Goal: Task Accomplishment & Management: Manage account settings

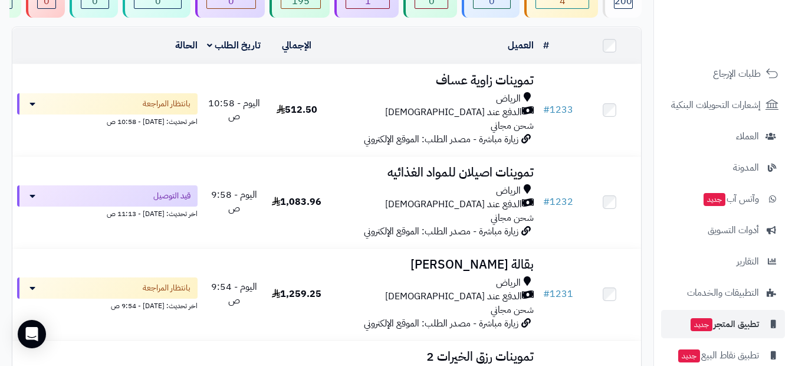
scroll to position [143, 0]
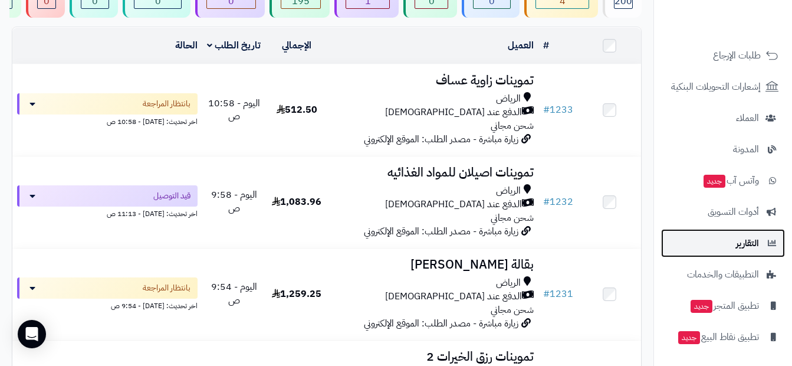
click at [733, 241] on link "التقارير" at bounding box center [723, 243] width 124 height 28
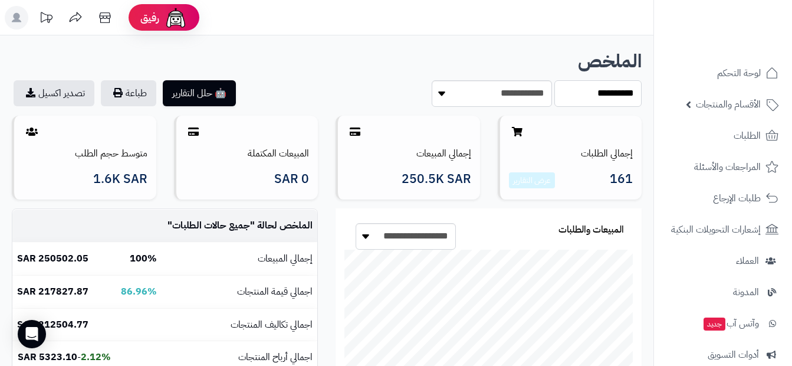
click at [560, 93] on select "**********" at bounding box center [598, 93] width 87 height 27
select select "******"
click at [555, 80] on select "**********" at bounding box center [598, 93] width 87 height 27
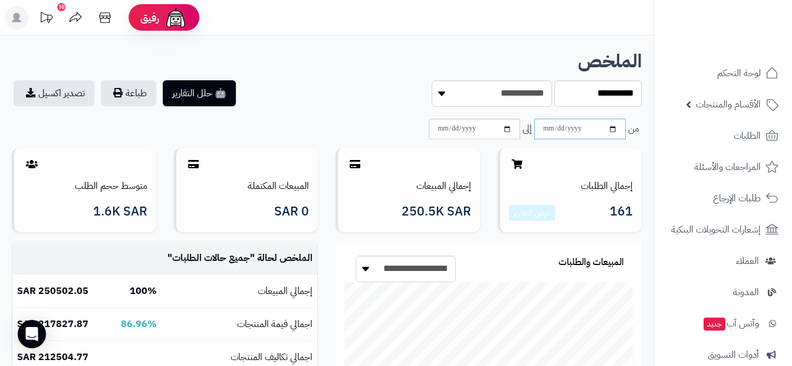
click at [611, 130] on input "date" at bounding box center [579, 129] width 91 height 21
type input "**********"
click at [509, 133] on input "date" at bounding box center [474, 129] width 91 height 21
type input "**********"
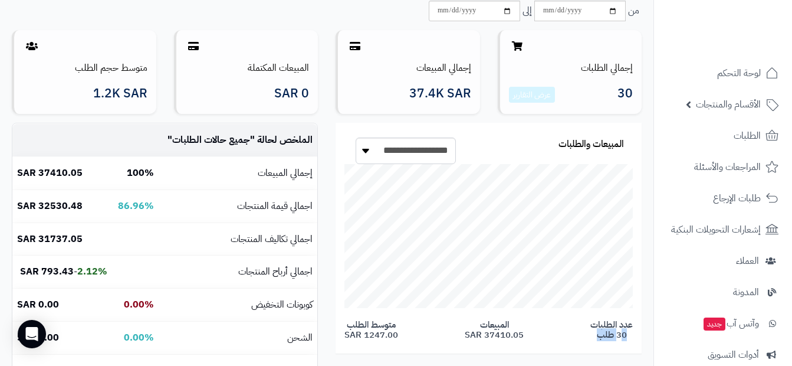
drag, startPoint x: 604, startPoint y: 339, endPoint x: 629, endPoint y: 334, distance: 25.3
click at [629, 334] on span "عدد الطلبات 30 طلب" at bounding box center [612, 329] width 42 height 19
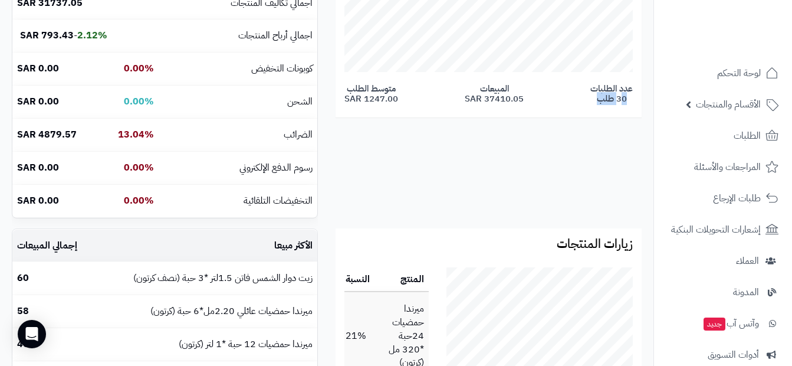
scroll to position [295, 0]
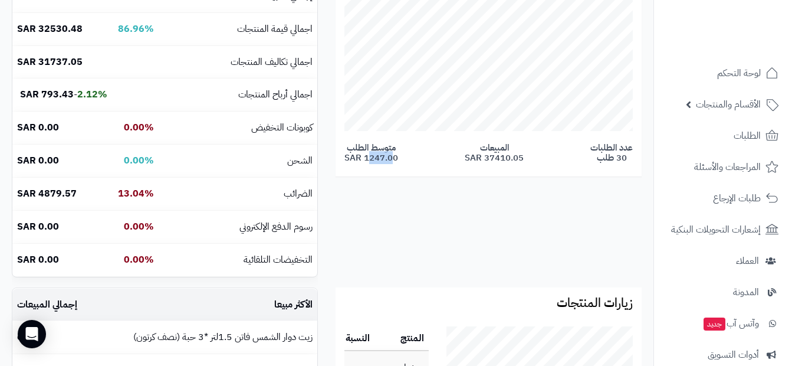
drag, startPoint x: 389, startPoint y: 155, endPoint x: 363, endPoint y: 156, distance: 26.0
click at [363, 156] on span "متوسط الطلب 1247.00 SAR" at bounding box center [372, 152] width 54 height 19
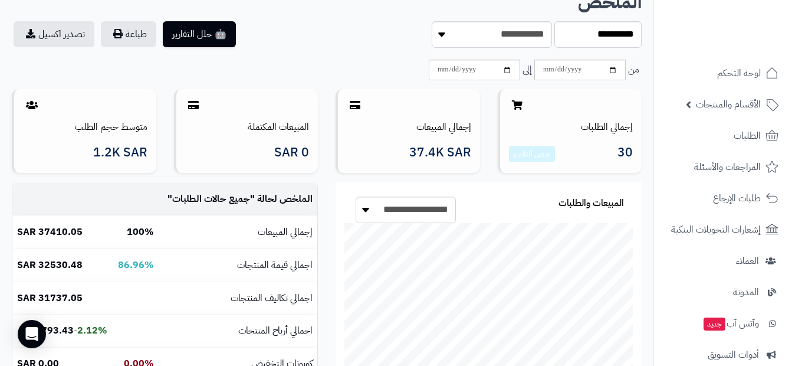
scroll to position [0, 0]
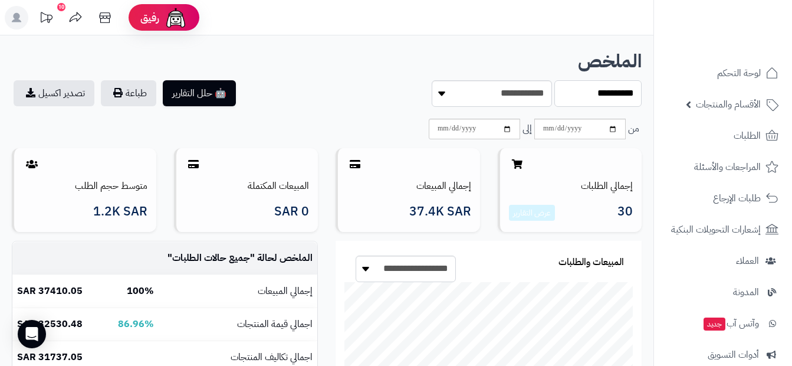
click at [563, 97] on select "**********" at bounding box center [598, 93] width 87 height 27
select select "*****"
click at [555, 80] on select "**********" at bounding box center [598, 93] width 87 height 27
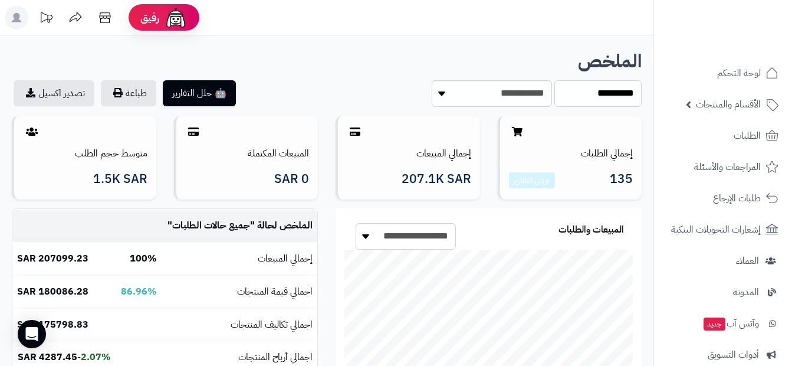
drag, startPoint x: 566, startPoint y: 95, endPoint x: 572, endPoint y: 99, distance: 6.7
click at [566, 95] on select "**********" at bounding box center [598, 93] width 87 height 27
click at [438, 93] on select "**********" at bounding box center [492, 93] width 120 height 27
click at [578, 126] on div at bounding box center [571, 131] width 124 height 14
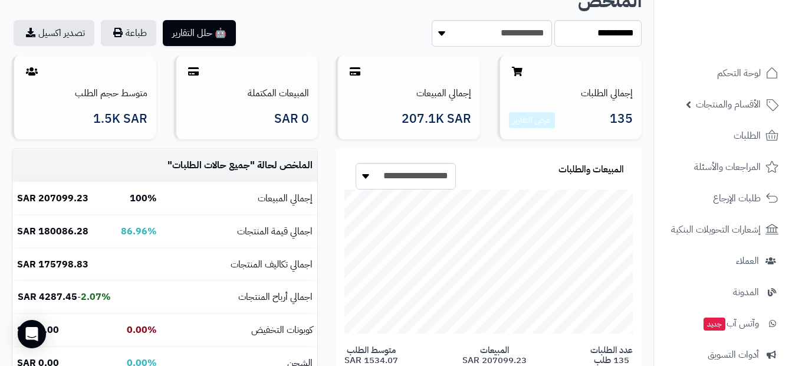
scroll to position [177, 0]
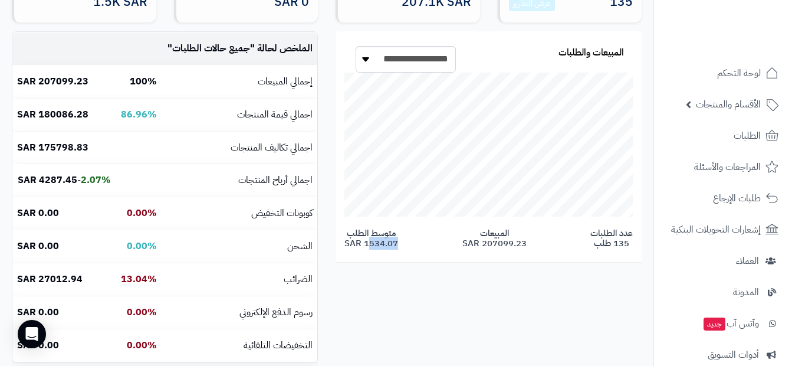
drag, startPoint x: 392, startPoint y: 243, endPoint x: 363, endPoint y: 241, distance: 29.5
click at [363, 241] on span "متوسط الطلب 1534.07 SAR" at bounding box center [372, 237] width 54 height 19
drag, startPoint x: 518, startPoint y: 236, endPoint x: 470, endPoint y: 245, distance: 48.6
click at [470, 245] on span "المبيعات 207099.23 SAR" at bounding box center [495, 237] width 64 height 19
drag, startPoint x: 470, startPoint y: 245, endPoint x: 480, endPoint y: 263, distance: 20.9
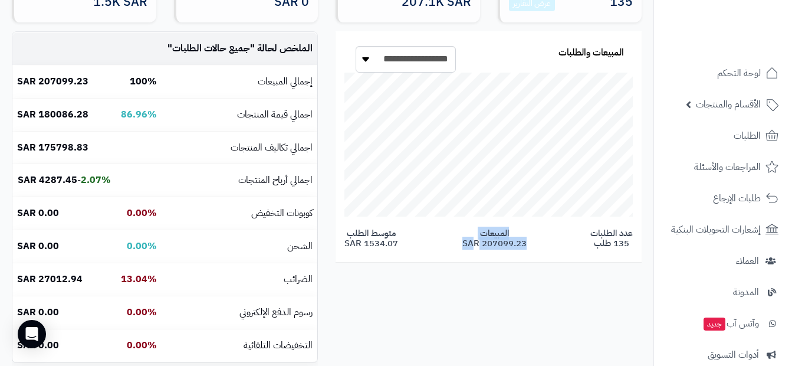
click at [480, 263] on div "**********" at bounding box center [489, 151] width 324 height 241
drag, startPoint x: 631, startPoint y: 240, endPoint x: 608, endPoint y: 242, distance: 23.1
click at [608, 242] on span "عدد الطلبات 135 طلب" at bounding box center [612, 237] width 42 height 19
click at [422, 324] on div "**********" at bounding box center [327, 201] width 648 height 341
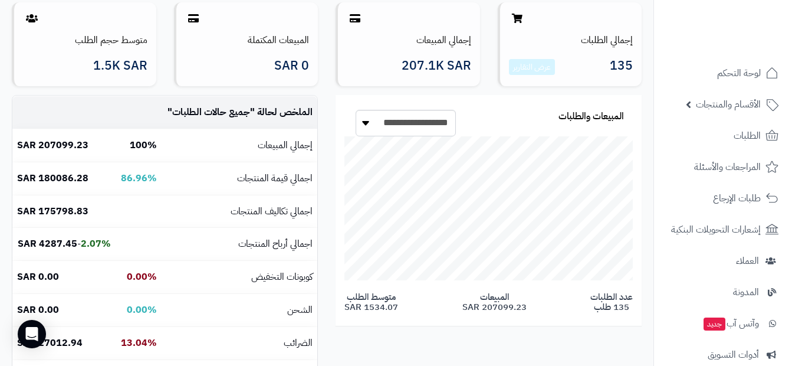
scroll to position [0, 0]
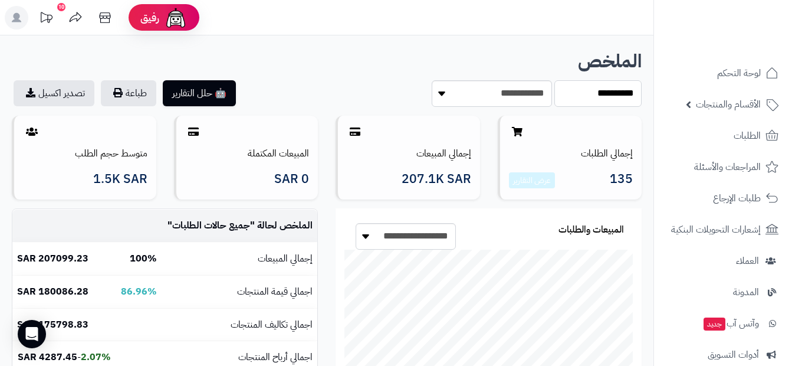
click at [571, 94] on select "**********" at bounding box center [598, 93] width 87 height 27
click at [596, 97] on select "**********" at bounding box center [598, 93] width 87 height 27
click at [575, 95] on select "**********" at bounding box center [598, 93] width 87 height 27
click at [575, 90] on select "**********" at bounding box center [598, 93] width 87 height 27
click at [589, 94] on select "**********" at bounding box center [598, 93] width 87 height 27
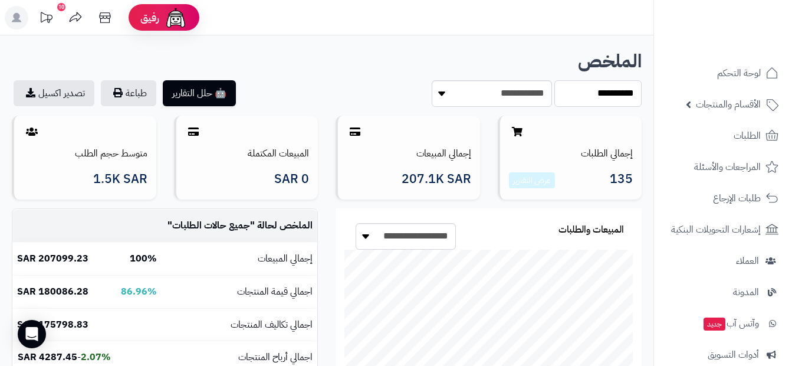
select select "******"
click at [555, 80] on select "**********" at bounding box center [598, 93] width 87 height 27
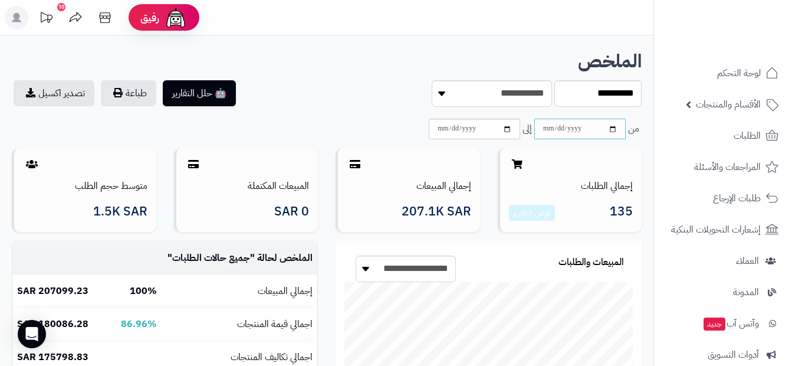
click at [615, 130] on input "**********" at bounding box center [579, 129] width 91 height 21
type input "**********"
click at [505, 130] on input "**********" at bounding box center [474, 129] width 91 height 21
click at [510, 129] on input "**********" at bounding box center [474, 129] width 91 height 21
type input "**********"
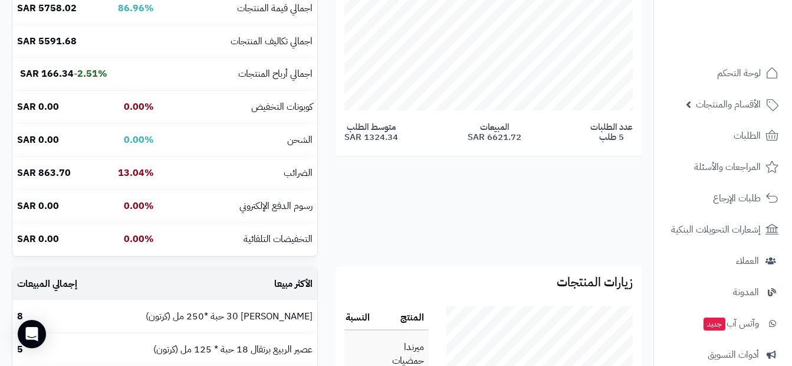
scroll to position [295, 0]
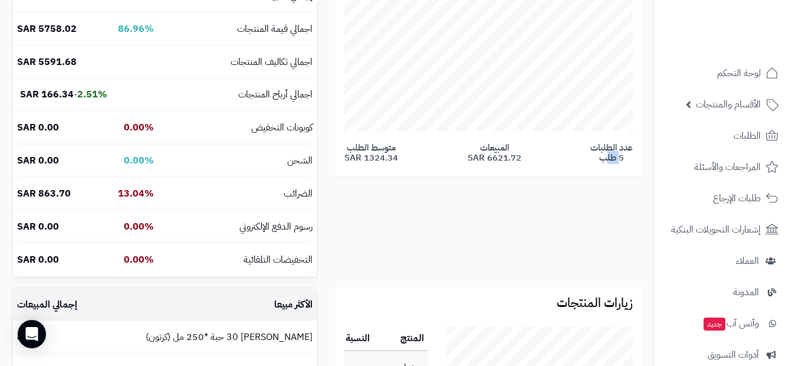
drag, startPoint x: 612, startPoint y: 161, endPoint x: 640, endPoint y: 160, distance: 28.3
click at [640, 160] on div "**********" at bounding box center [489, 61] width 306 height 231
click at [574, 196] on div "**********" at bounding box center [327, 116] width 648 height 341
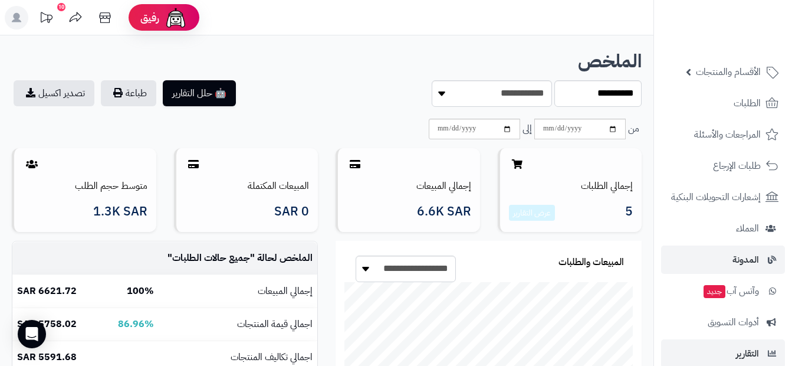
scroll to position [143, 0]
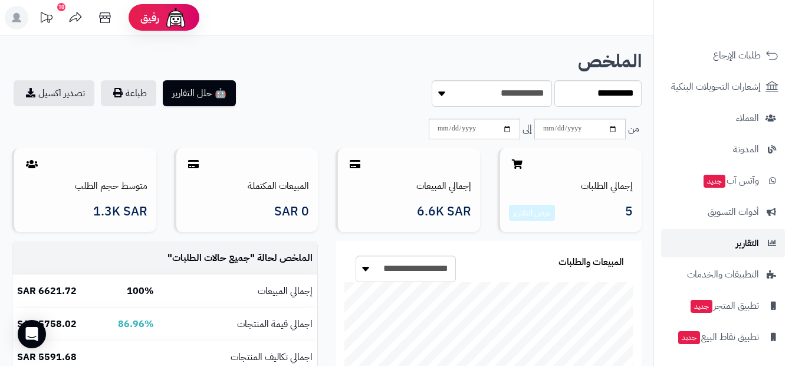
click at [744, 250] on span "التقارير" at bounding box center [747, 243] width 23 height 17
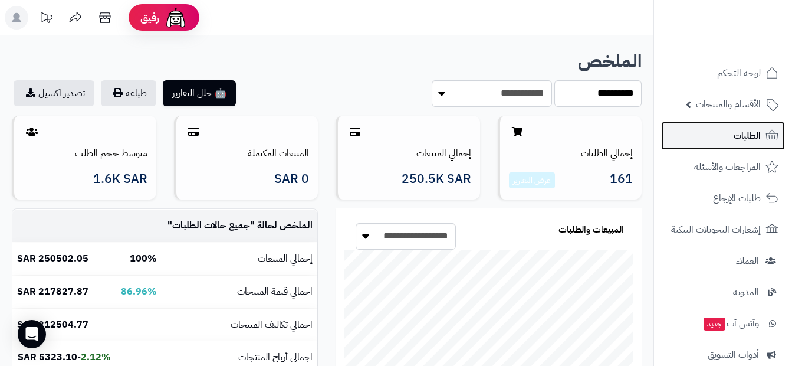
click at [759, 136] on span "الطلبات" at bounding box center [747, 135] width 27 height 17
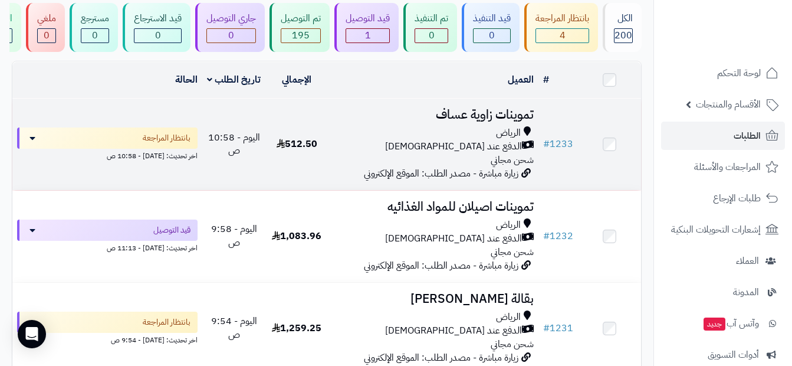
scroll to position [118, 0]
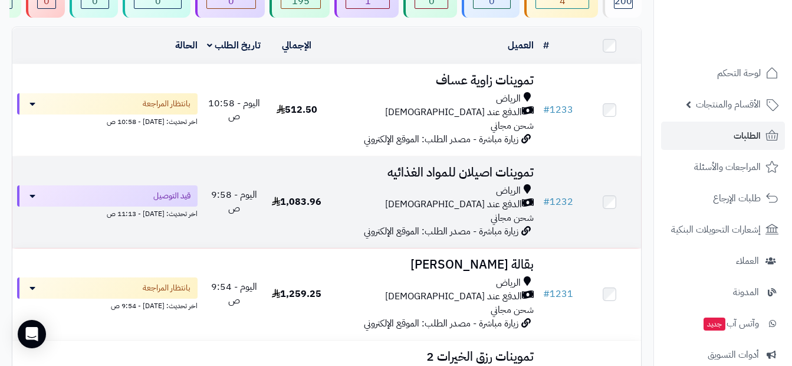
click at [468, 198] on div "الرياض" at bounding box center [433, 191] width 201 height 14
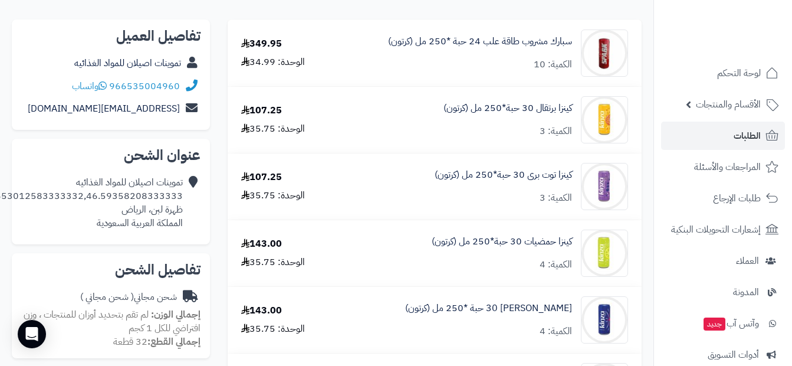
scroll to position [101, 0]
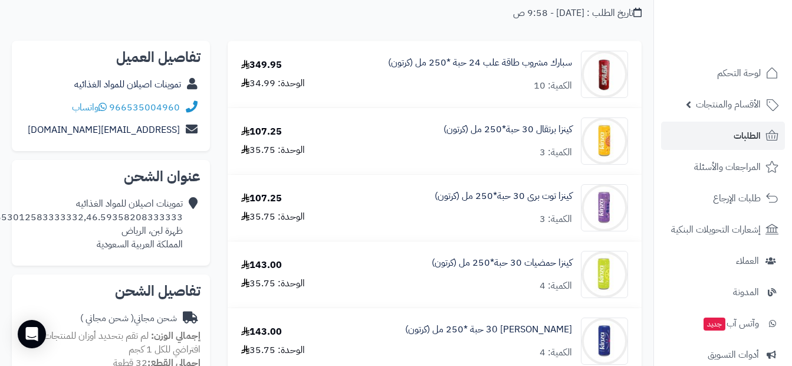
click at [193, 203] on icon at bounding box center [192, 224] width 12 height 54
click at [183, 216] on div "تموينات اصيلان للمواد الغذائيه 24.653012583333332,46.59358208333333، ظهرة لبن، …" at bounding box center [110, 223] width 179 height 63
drag, startPoint x: 182, startPoint y: 216, endPoint x: 1, endPoint y: 213, distance: 180.5
click at [1, 213] on div "تموينات اصيلان للمواد الغذائيه 24.653012583333332,46.59358208333333، ظهرة لبن، …" at bounding box center [81, 224] width 204 height 54
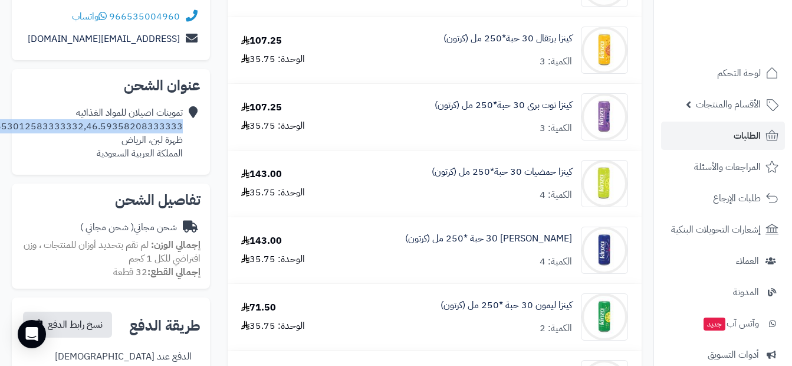
scroll to position [219, 0]
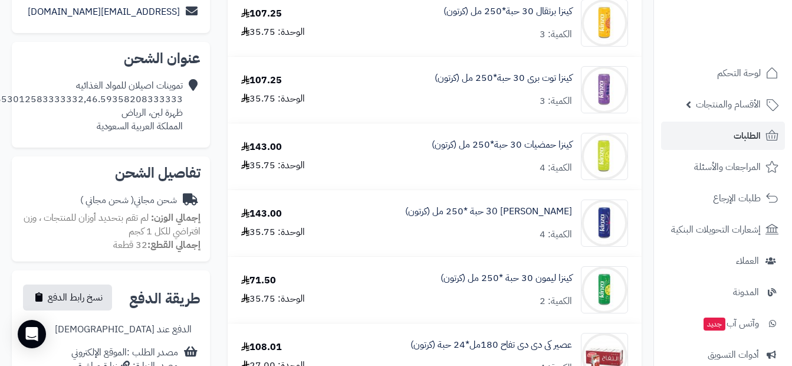
click at [136, 257] on div "تفاصيل الشحن شحن مجاني ( شحن مجاني ) إجمالي الوزن: لم تقم بتحديد أوزان للمنتجات…" at bounding box center [111, 208] width 198 height 105
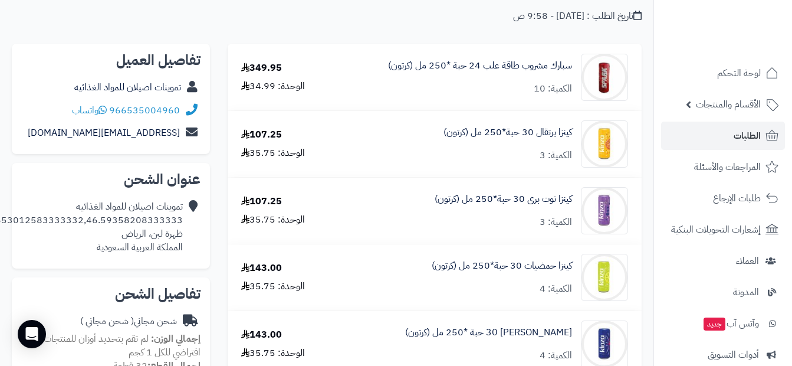
scroll to position [0, 0]
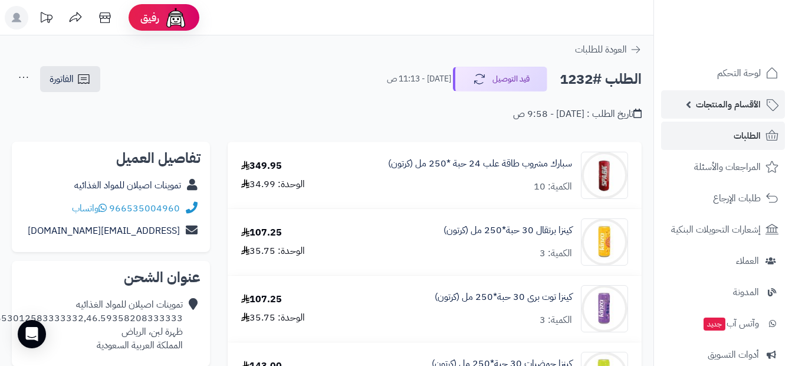
click at [736, 107] on span "الأقسام والمنتجات" at bounding box center [728, 104] width 65 height 17
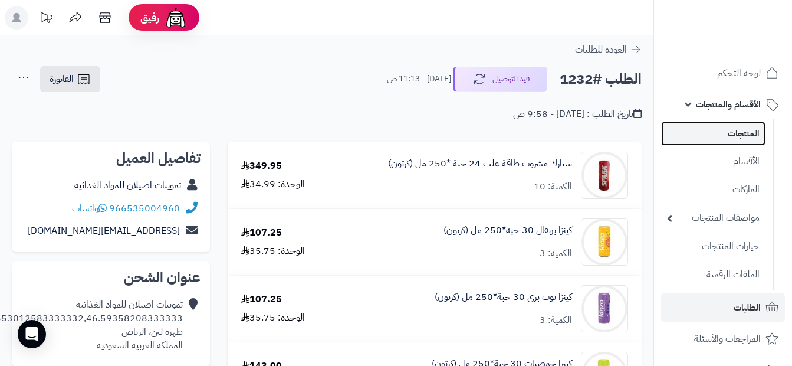
click at [739, 133] on link "المنتجات" at bounding box center [713, 134] width 104 height 24
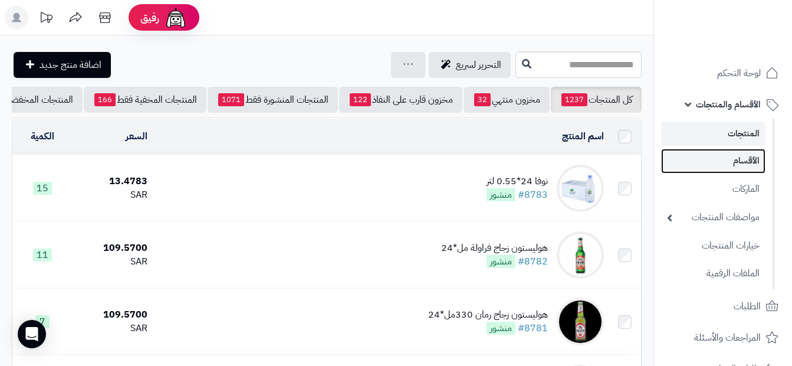
click at [722, 157] on link "الأقسام" at bounding box center [713, 161] width 104 height 24
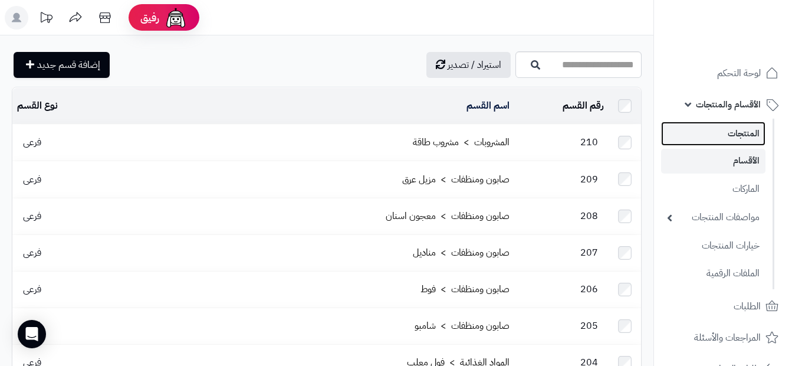
click at [753, 130] on link "المنتجات" at bounding box center [713, 134] width 104 height 24
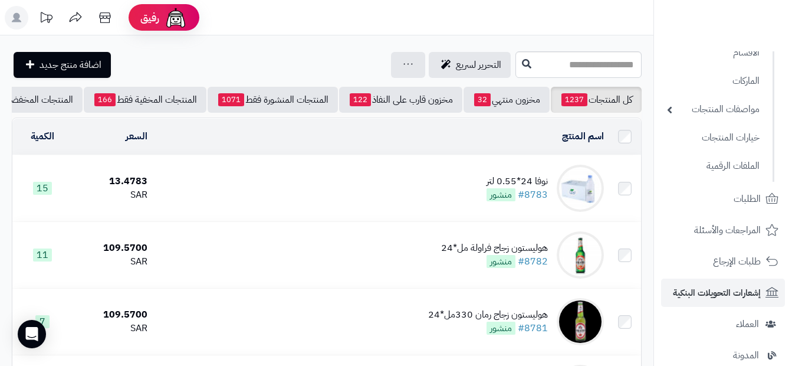
scroll to position [118, 0]
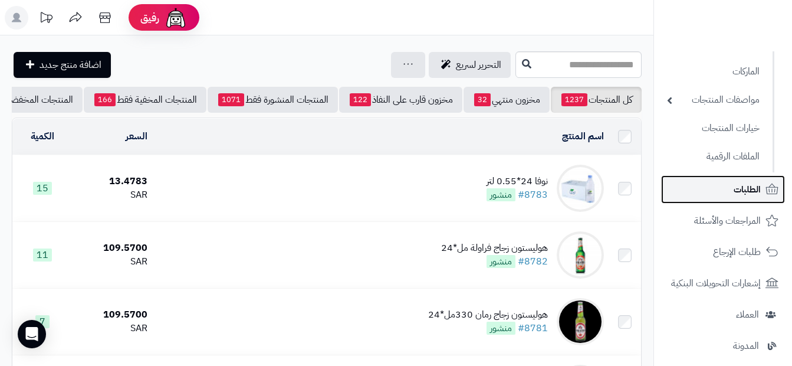
click at [735, 196] on span "الطلبات" at bounding box center [747, 189] width 27 height 17
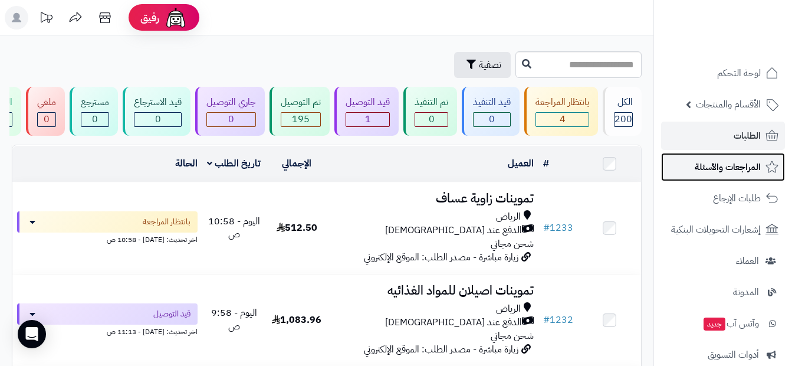
click at [746, 158] on link "المراجعات والأسئلة" at bounding box center [723, 167] width 124 height 28
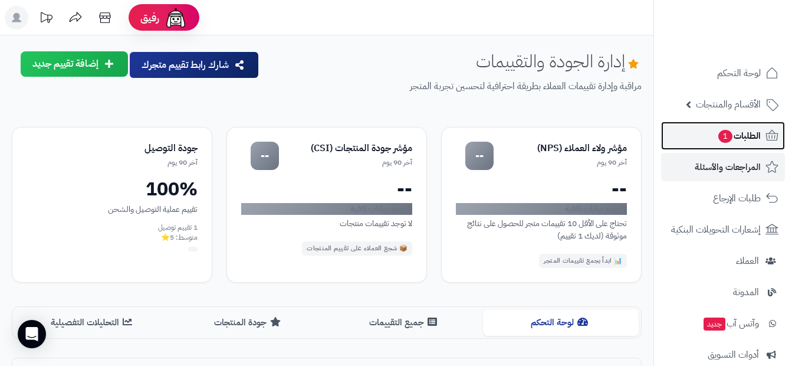
click at [759, 135] on span "الطلبات 1" at bounding box center [739, 135] width 44 height 17
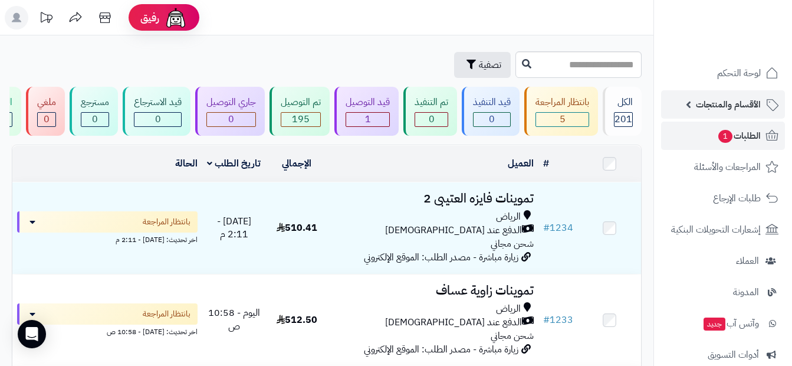
click at [748, 109] on span "الأقسام والمنتجات" at bounding box center [728, 104] width 65 height 17
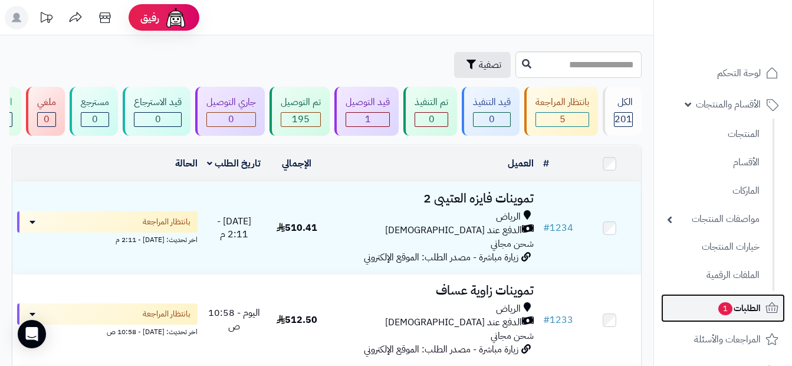
click at [721, 309] on span "1" at bounding box center [725, 308] width 15 height 14
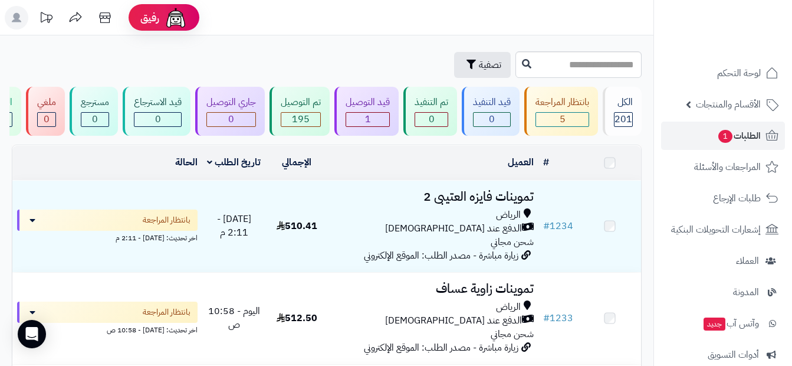
click at [470, 230] on span "الدفع عند [DEMOGRAPHIC_DATA]" at bounding box center [453, 229] width 137 height 14
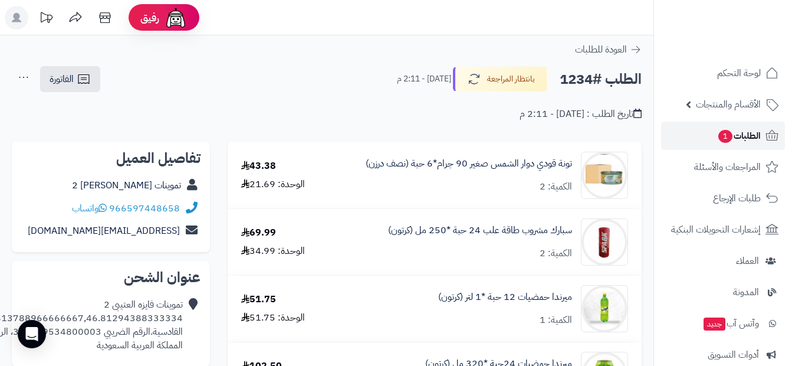
click at [759, 143] on span "الطلبات 1" at bounding box center [739, 135] width 44 height 17
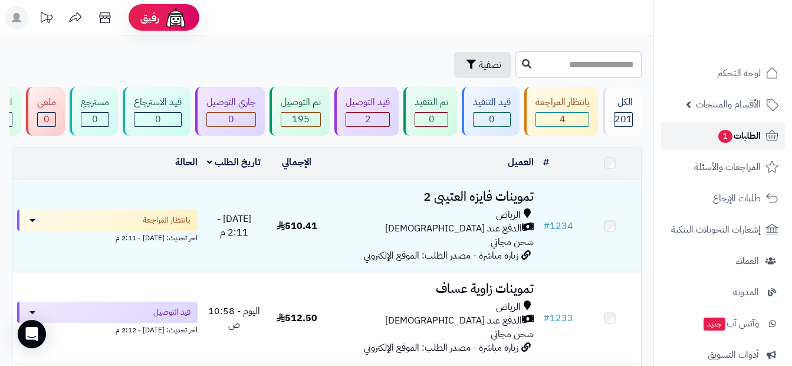
click at [753, 136] on span "الطلبات 1" at bounding box center [739, 135] width 44 height 17
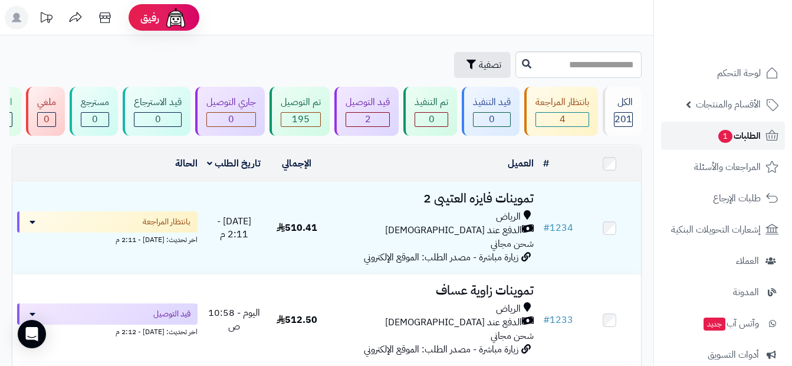
click at [735, 132] on span "الطلبات 1" at bounding box center [739, 135] width 44 height 17
click at [749, 106] on span "الأقسام والمنتجات" at bounding box center [728, 104] width 65 height 17
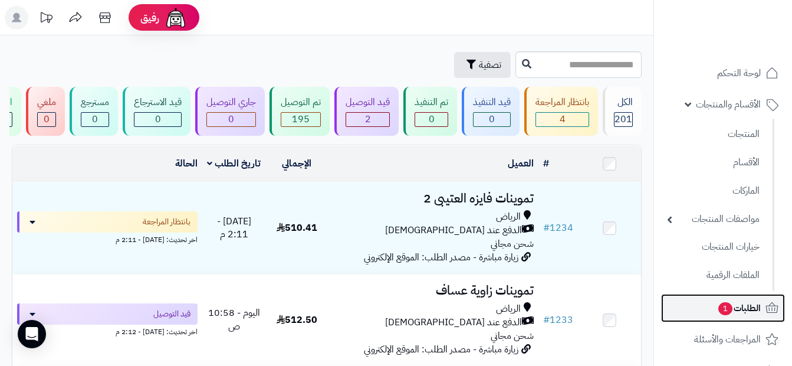
click at [711, 311] on link "الطلبات 1" at bounding box center [723, 308] width 124 height 28
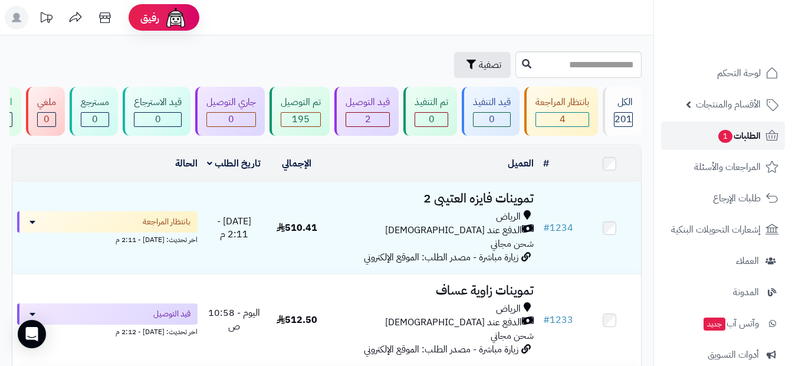
click at [752, 135] on span "الطلبات 1" at bounding box center [739, 135] width 44 height 17
click at [744, 106] on span "الأقسام والمنتجات" at bounding box center [728, 104] width 65 height 17
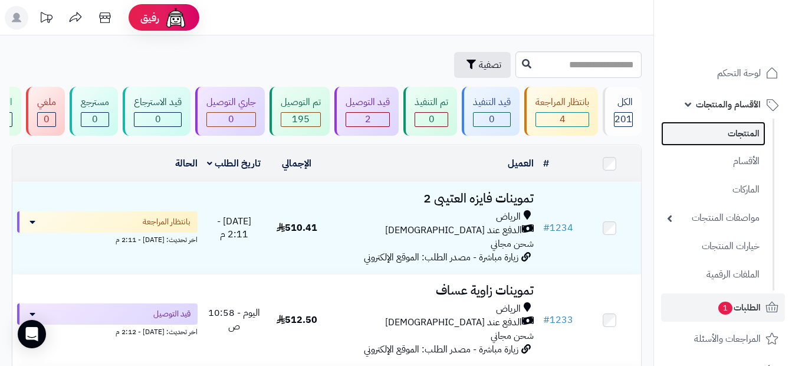
click at [746, 135] on link "المنتجات" at bounding box center [713, 134] width 104 height 24
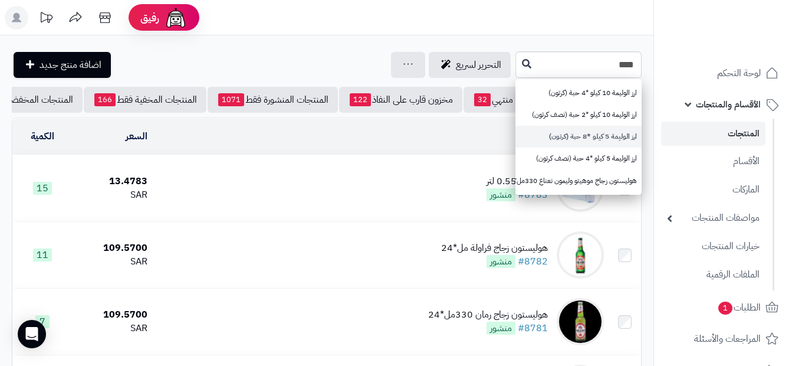
type input "****"
click at [589, 137] on link "ارز الوليمة 5 كيلو *8 حبة (كرتون)" at bounding box center [579, 137] width 126 height 22
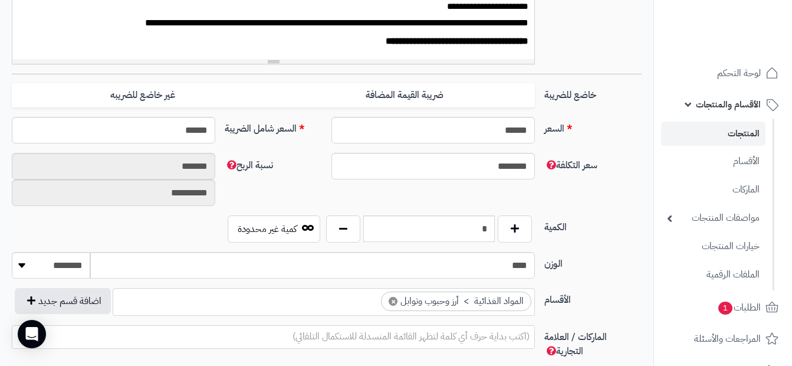
scroll to position [472, 0]
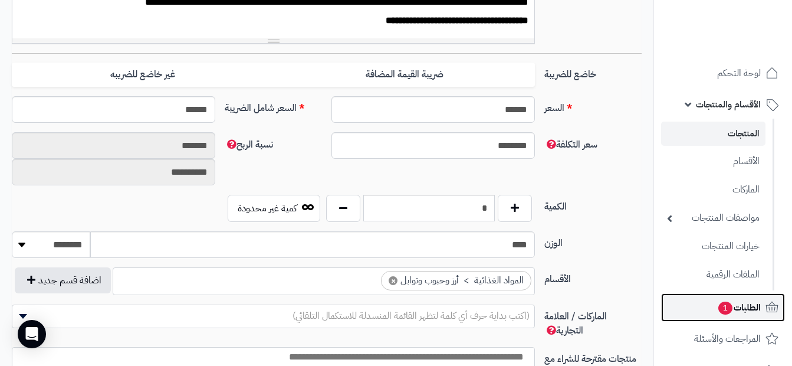
click at [728, 306] on span "1" at bounding box center [725, 308] width 15 height 14
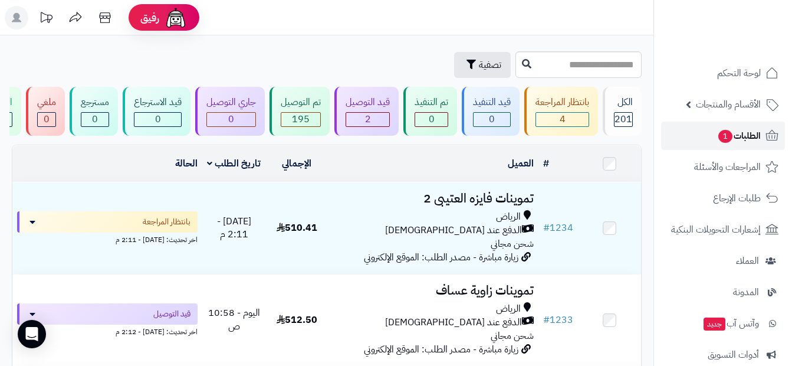
click at [749, 133] on span "الطلبات 1" at bounding box center [739, 135] width 44 height 17
click at [746, 136] on span "الطلبات 1" at bounding box center [739, 135] width 44 height 17
click at [727, 117] on link "الأقسام والمنتجات" at bounding box center [723, 104] width 124 height 28
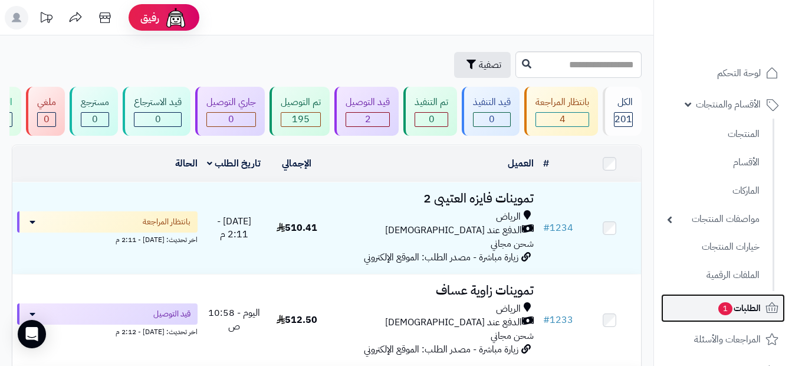
click at [763, 322] on link "الطلبات 1" at bounding box center [723, 308] width 124 height 28
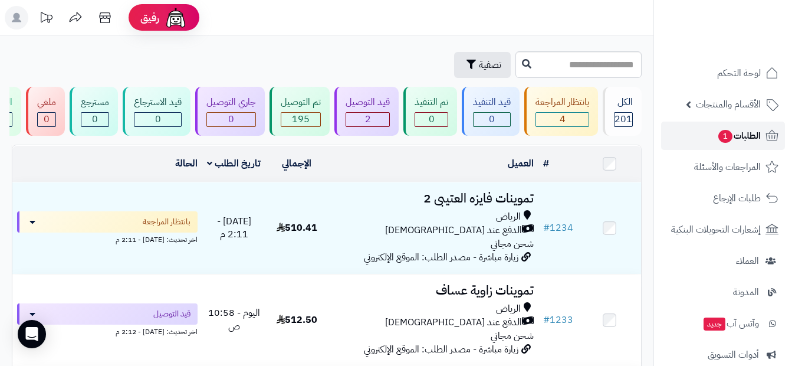
click at [746, 130] on span "الطلبات 1" at bounding box center [739, 135] width 44 height 17
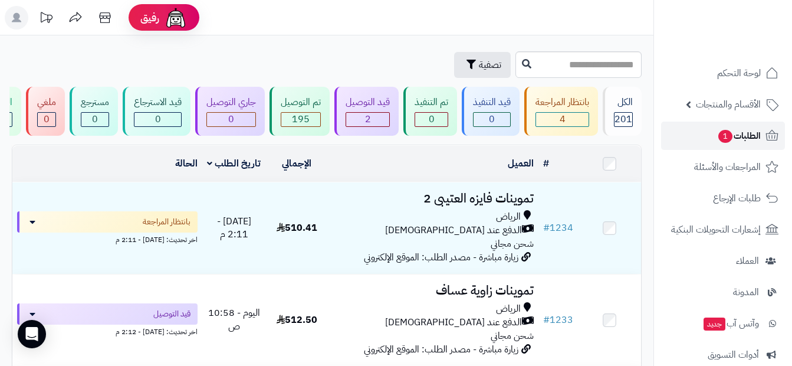
click at [746, 130] on span "الطلبات 1" at bounding box center [739, 135] width 44 height 17
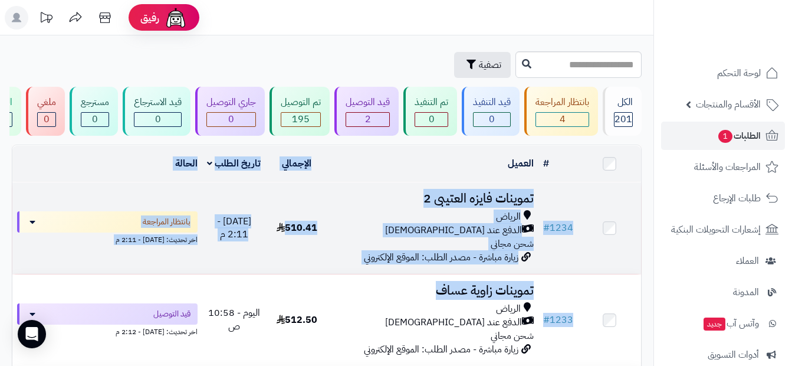
drag, startPoint x: 417, startPoint y: 175, endPoint x: 392, endPoint y: 261, distance: 89.6
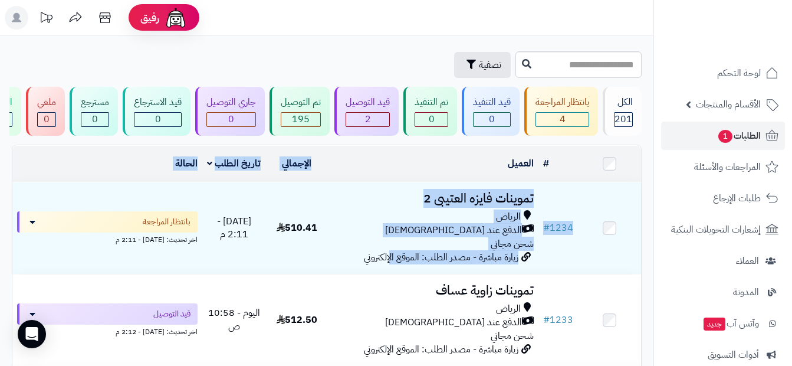
click at [94, 182] on td "الحالة" at bounding box center [107, 164] width 190 height 36
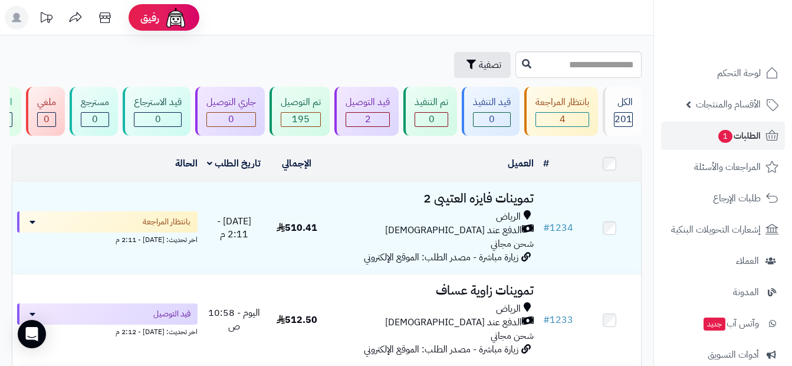
drag, startPoint x: 655, startPoint y: 51, endPoint x: 650, endPoint y: 6, distance: 44.5
click at [650, 6] on header "رفيق ! الطلبات معالجة مكتمل إرجاع المنتجات العملاء المتواجدون الان 467 عملاء من…" at bounding box center [396, 17] width 792 height 35
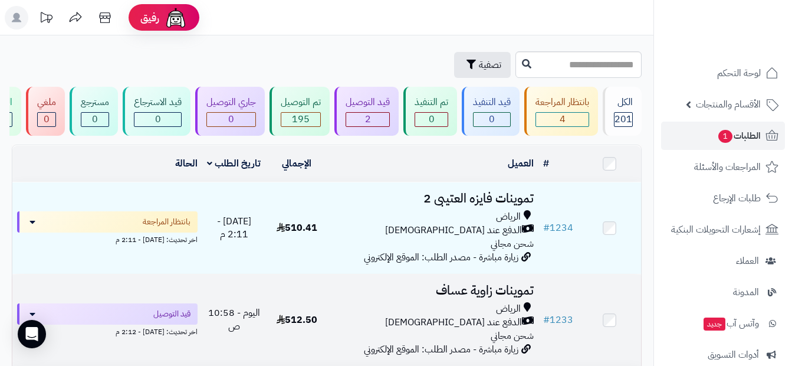
scroll to position [59, 0]
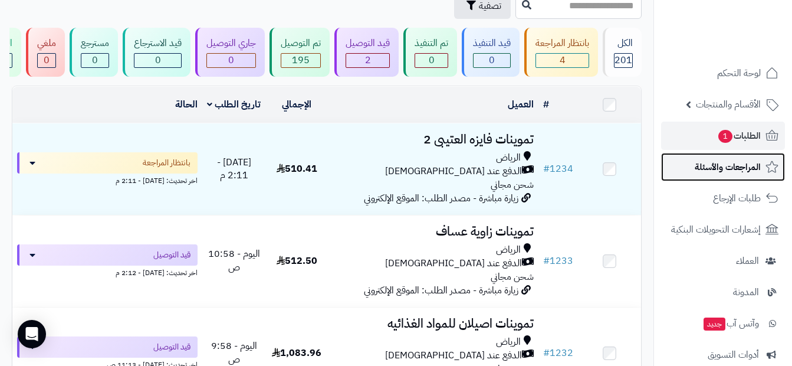
click at [757, 171] on span "المراجعات والأسئلة" at bounding box center [728, 167] width 66 height 17
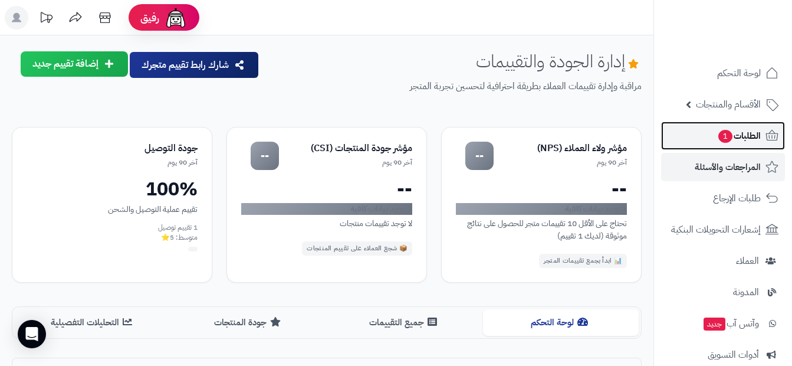
click at [756, 132] on span "الطلبات 1" at bounding box center [739, 135] width 44 height 17
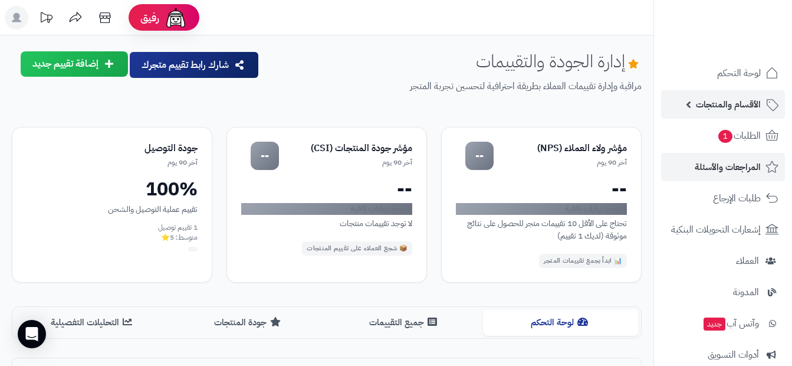
click at [757, 106] on span "الأقسام والمنتجات" at bounding box center [728, 104] width 65 height 17
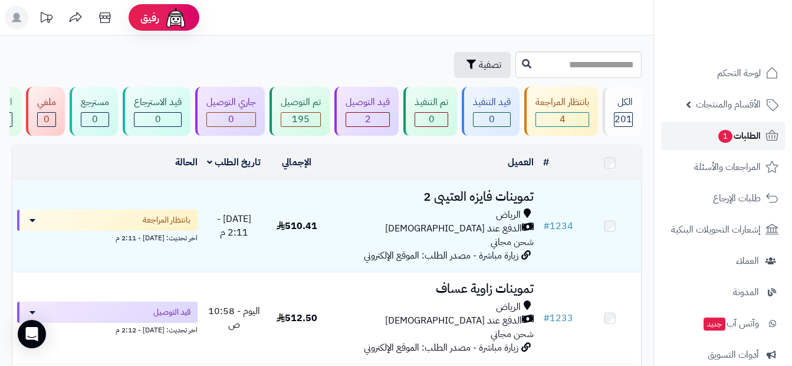
click at [750, 132] on span "الطلبات 1" at bounding box center [739, 135] width 44 height 17
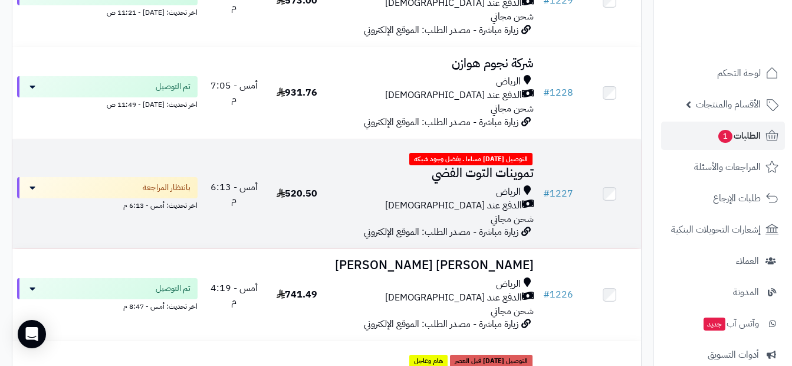
scroll to position [708, 0]
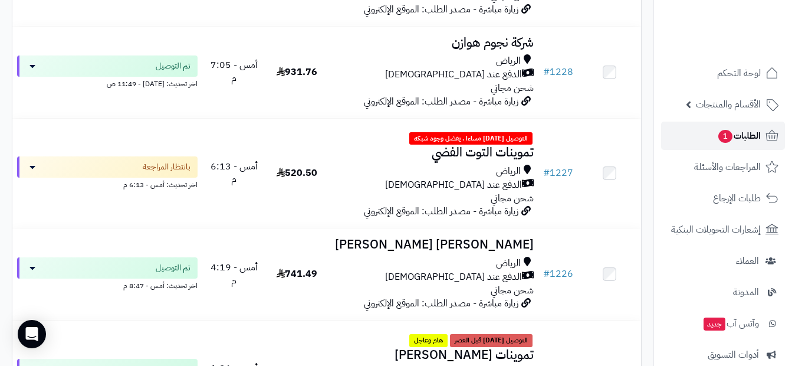
click at [761, 130] on link "الطلبات 1" at bounding box center [723, 136] width 124 height 28
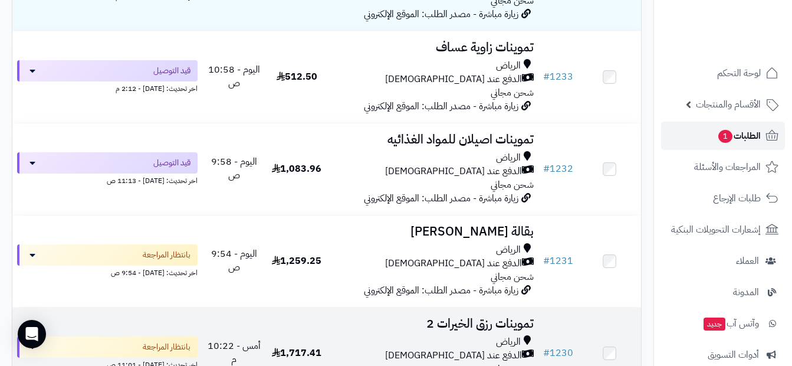
scroll to position [236, 0]
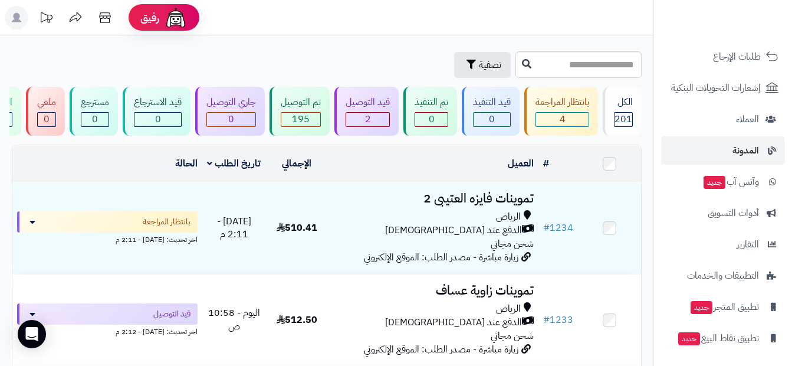
scroll to position [143, 0]
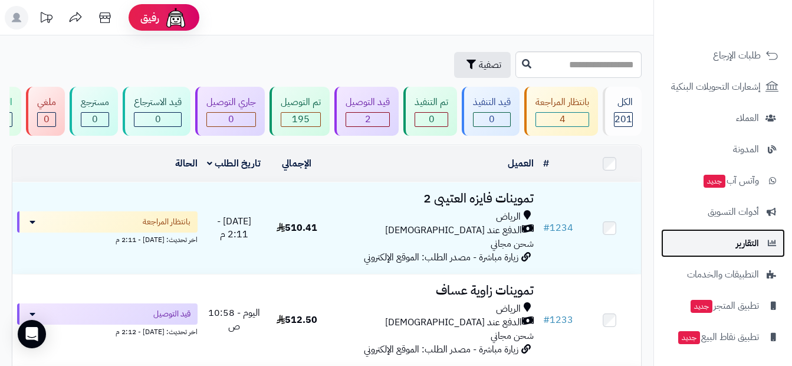
click at [750, 250] on span "التقارير" at bounding box center [747, 243] width 23 height 17
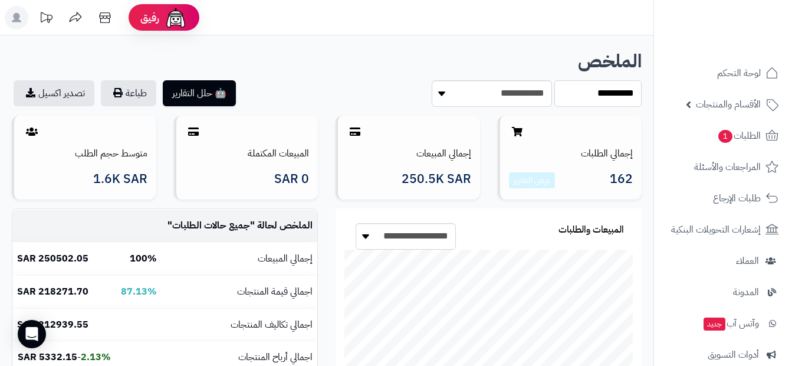
drag, startPoint x: 561, startPoint y: 90, endPoint x: 577, endPoint y: 92, distance: 16.0
click at [561, 90] on select "**********" at bounding box center [598, 93] width 87 height 27
select select "***"
click at [555, 80] on select "**********" at bounding box center [598, 93] width 87 height 27
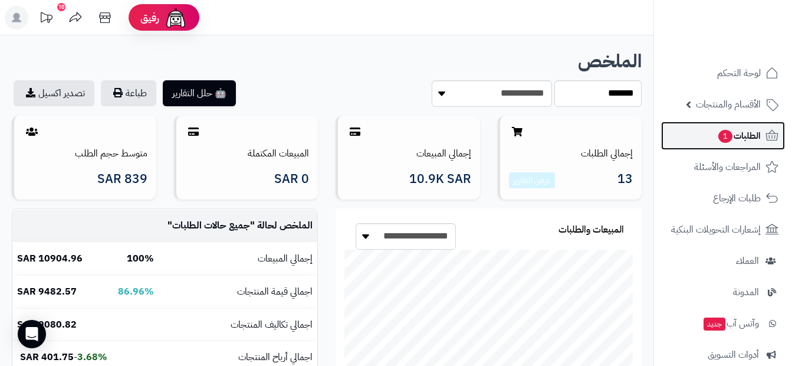
click at [727, 141] on span "1" at bounding box center [726, 137] width 15 height 14
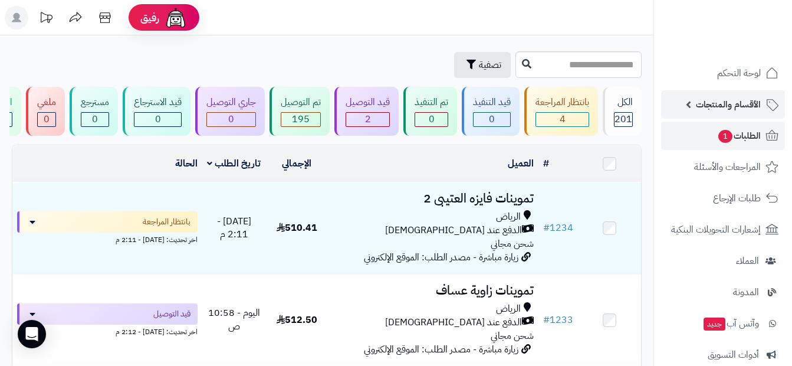
click at [733, 103] on span "الأقسام والمنتجات" at bounding box center [728, 104] width 65 height 17
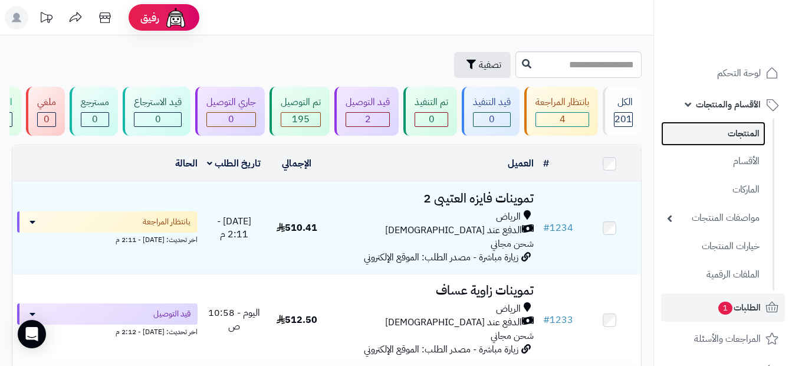
click at [727, 143] on link "المنتجات" at bounding box center [713, 134] width 104 height 24
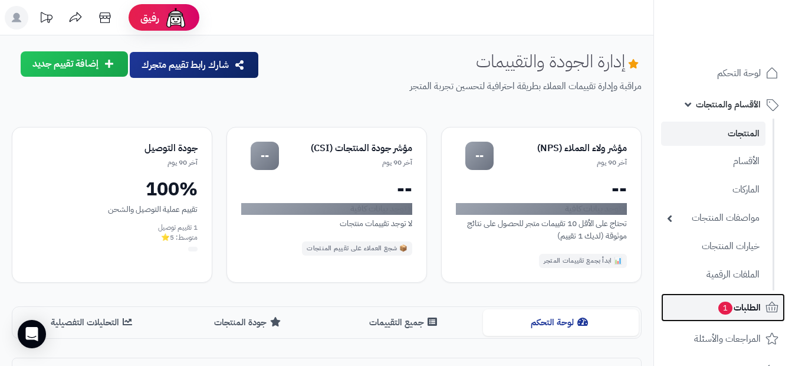
click at [745, 310] on span "الطلبات 1" at bounding box center [739, 307] width 44 height 17
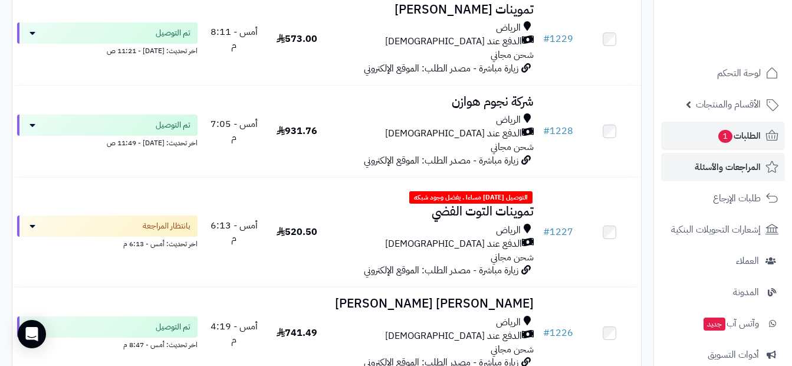
scroll to position [590, 0]
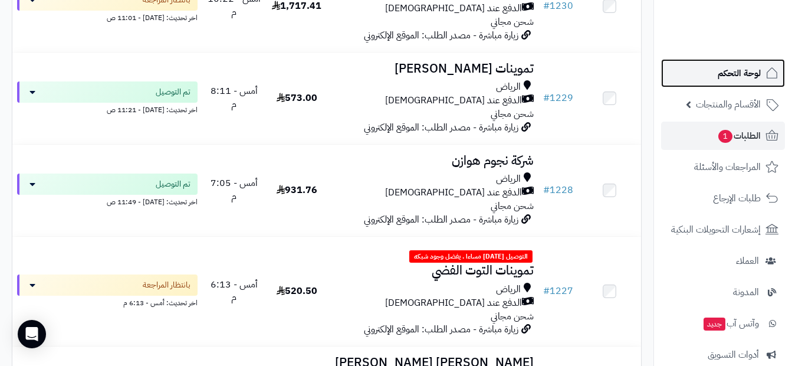
click at [739, 74] on span "لوحة التحكم" at bounding box center [739, 73] width 43 height 17
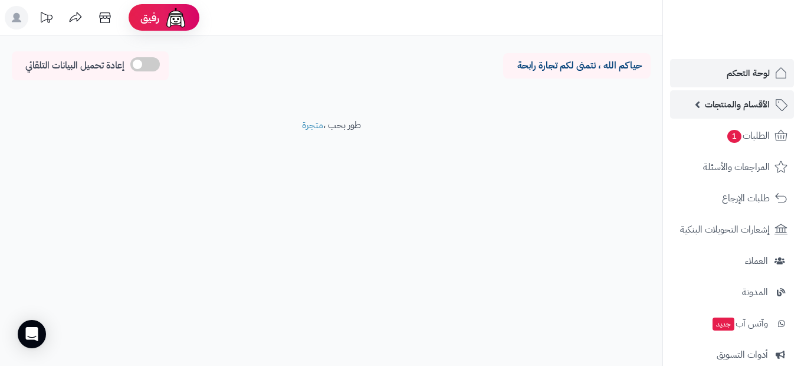
click at [737, 107] on span "الأقسام والمنتجات" at bounding box center [737, 104] width 65 height 17
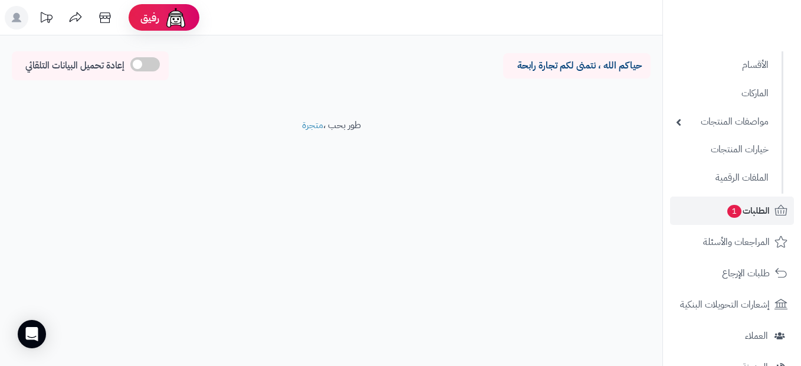
scroll to position [118, 0]
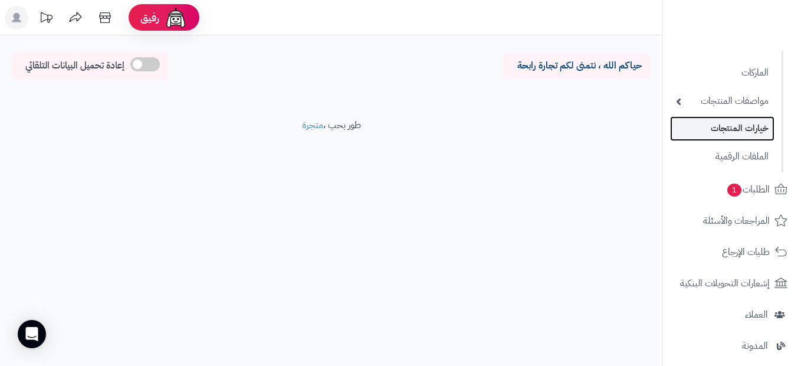
click at [755, 135] on link "خيارات المنتجات" at bounding box center [722, 128] width 104 height 24
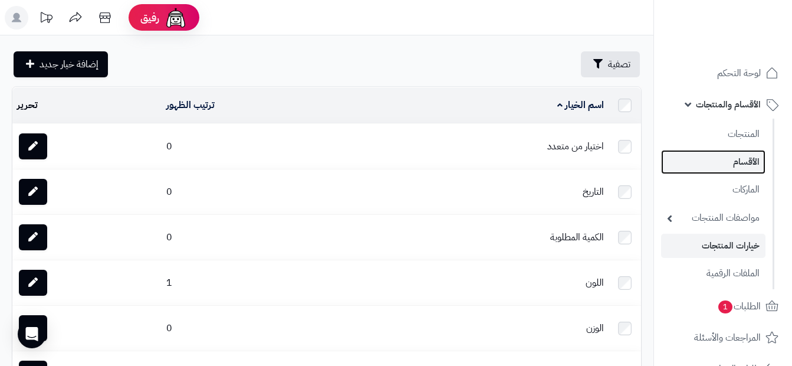
click at [752, 165] on link "الأقسام" at bounding box center [713, 162] width 104 height 24
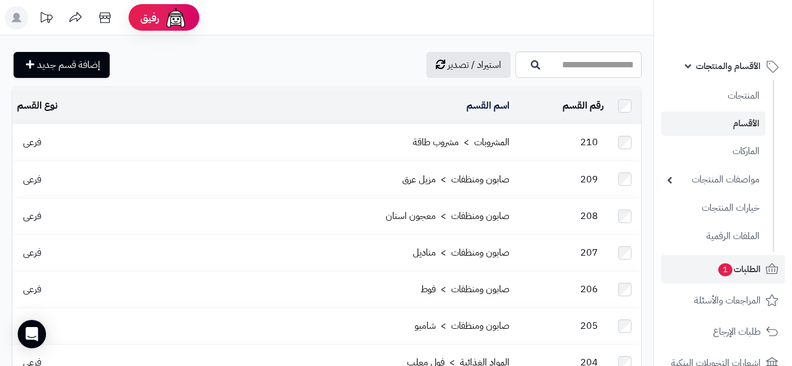
scroll to position [59, 0]
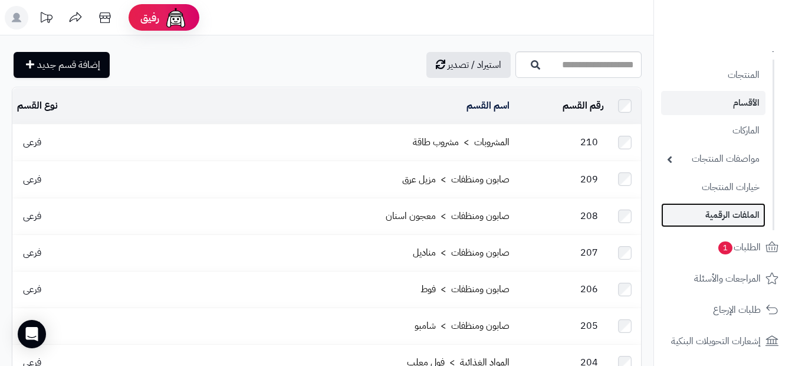
click at [732, 222] on link "الملفات الرقمية" at bounding box center [713, 215] width 104 height 24
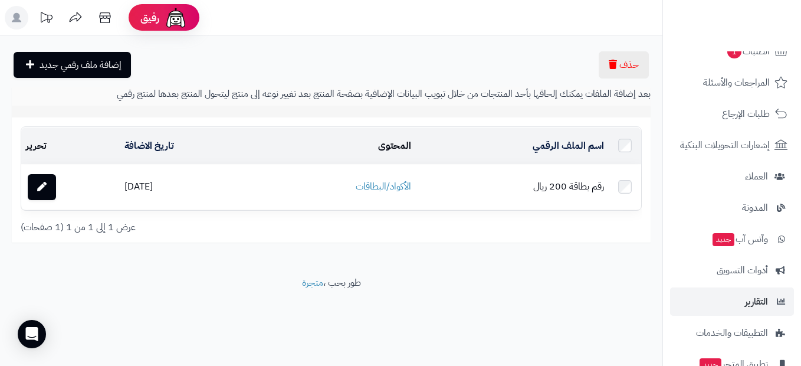
scroll to position [236, 0]
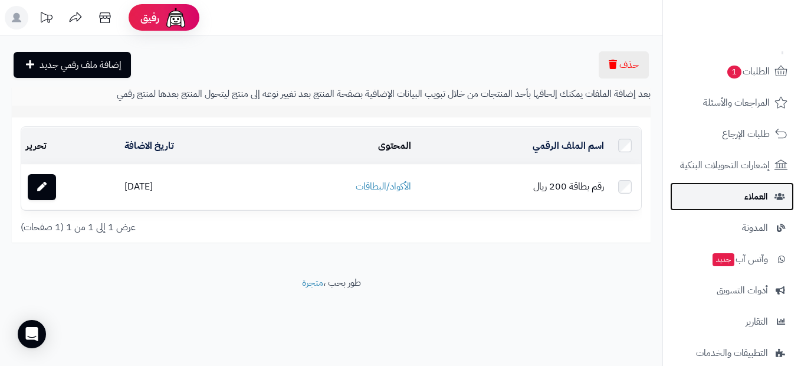
click at [756, 204] on span "العملاء" at bounding box center [756, 196] width 24 height 17
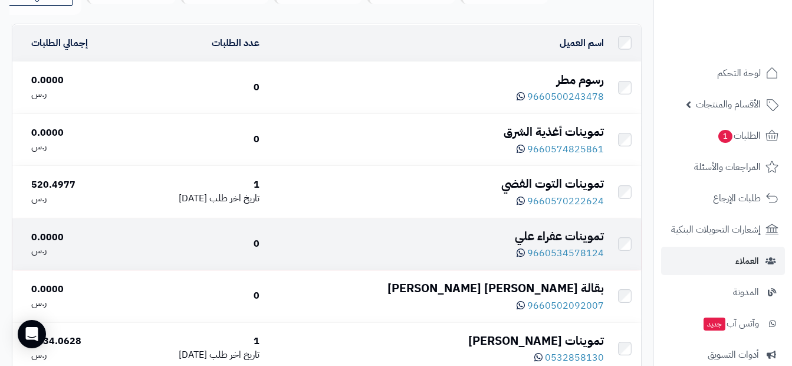
scroll to position [177, 0]
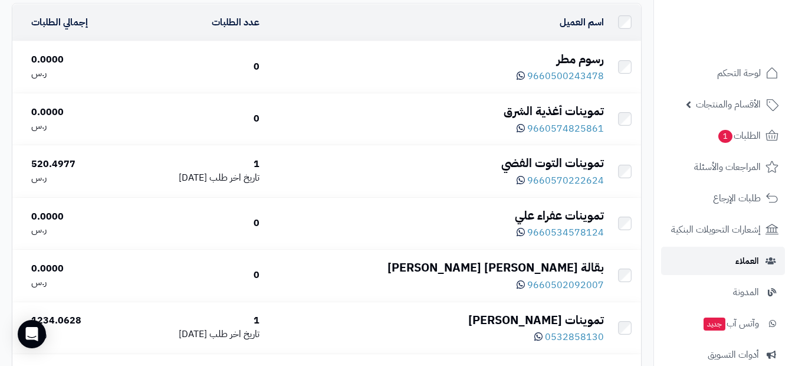
click at [719, 258] on link "العملاء" at bounding box center [723, 261] width 124 height 28
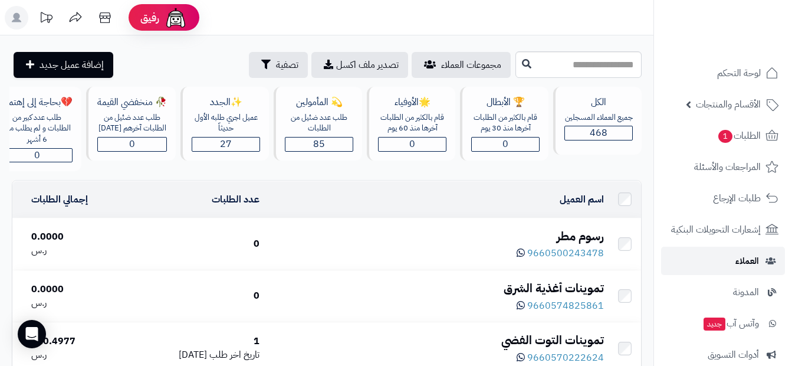
click at [747, 261] on span "العملاء" at bounding box center [748, 260] width 24 height 17
click at [625, 127] on div "468" at bounding box center [598, 133] width 67 height 14
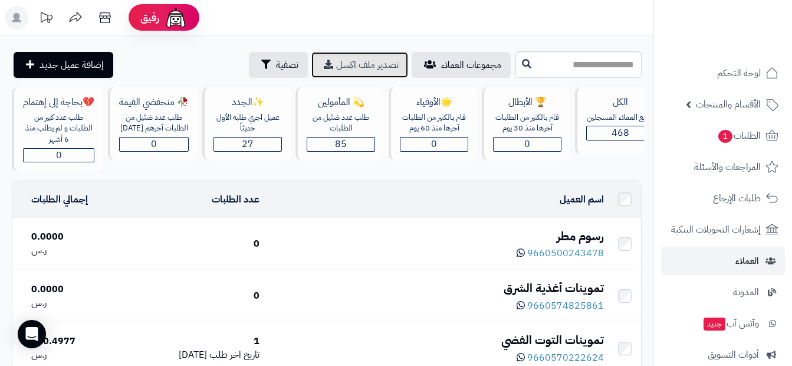
click at [336, 67] on span "تصدير ملف اكسل" at bounding box center [367, 65] width 63 height 14
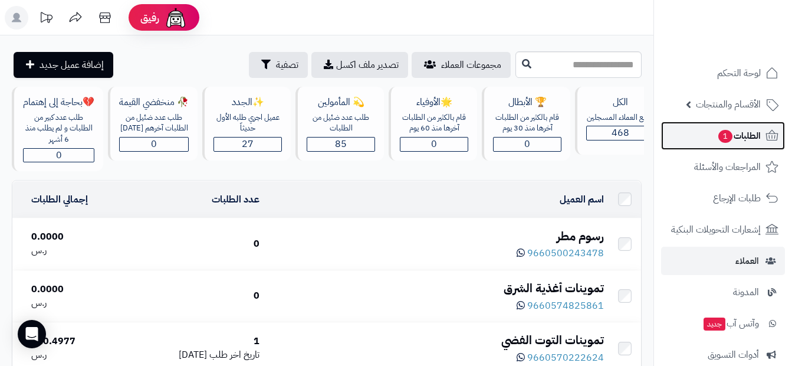
click at [731, 143] on span "الطلبات 1" at bounding box center [739, 135] width 44 height 17
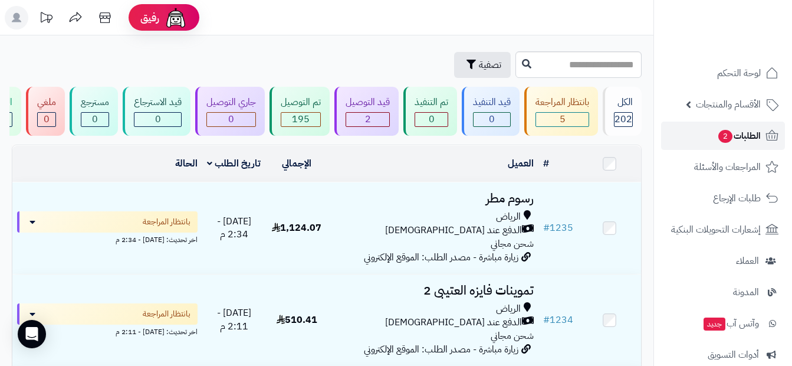
click at [747, 136] on span "الطلبات 2" at bounding box center [739, 135] width 44 height 17
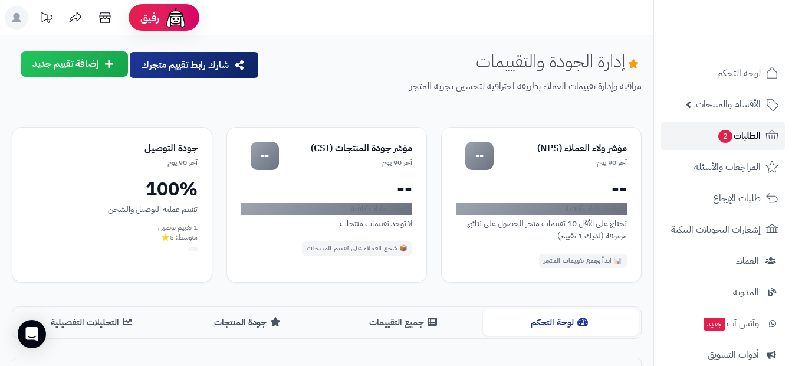
click at [753, 131] on span "الطلبات 2" at bounding box center [739, 135] width 44 height 17
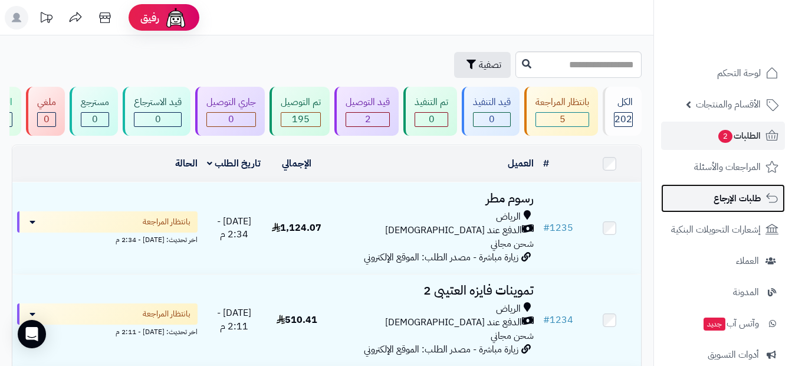
click at [735, 204] on span "طلبات الإرجاع" at bounding box center [737, 198] width 47 height 17
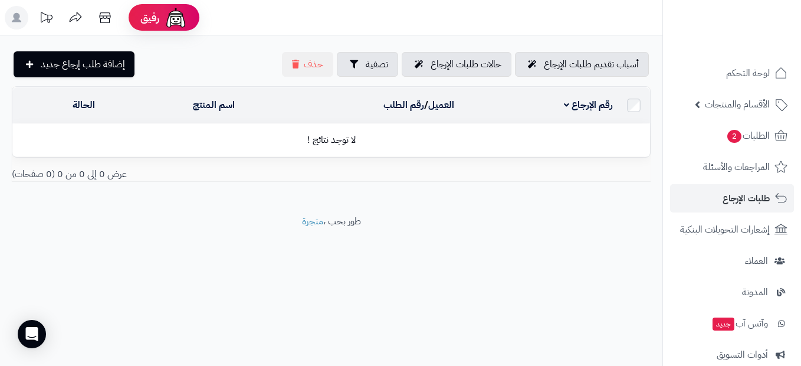
click at [431, 265] on footer "طور بحب ، متجرة" at bounding box center [331, 244] width 662 height 59
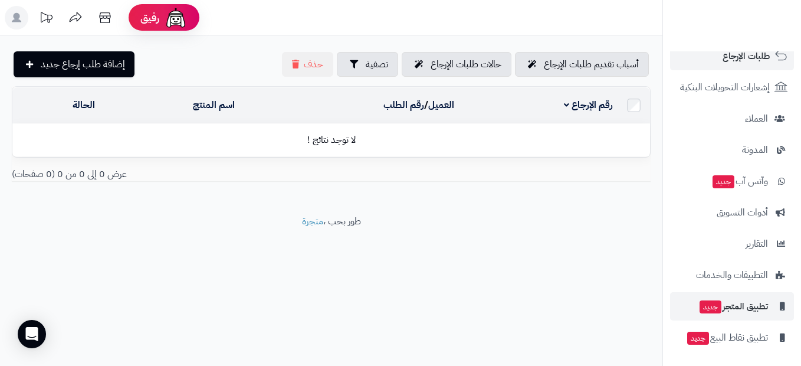
scroll to position [143, 0]
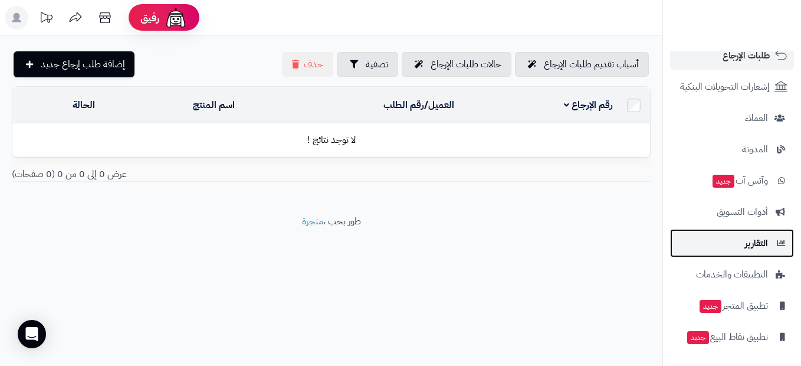
click at [713, 250] on link "التقارير" at bounding box center [732, 243] width 124 height 28
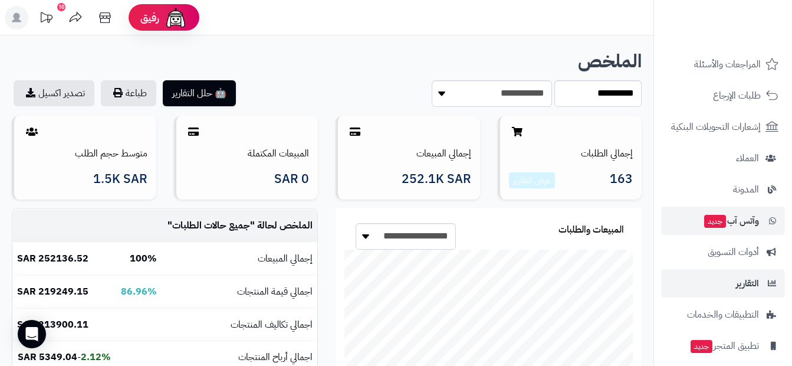
scroll to position [118, 0]
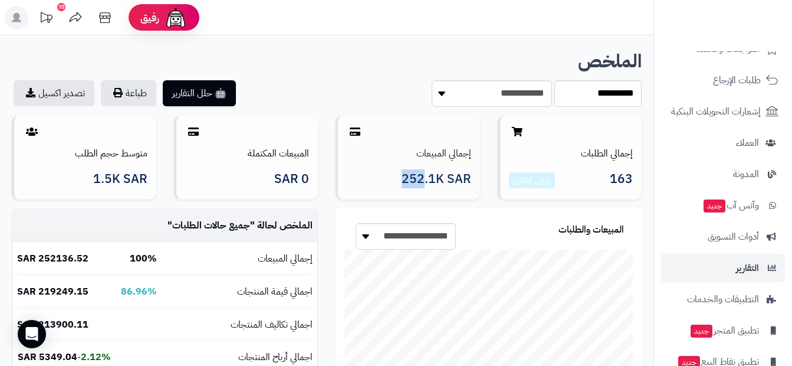
drag, startPoint x: 424, startPoint y: 179, endPoint x: 381, endPoint y: 179, distance: 42.5
click at [381, 179] on h3 "252.1K SAR" at bounding box center [409, 179] width 124 height 14
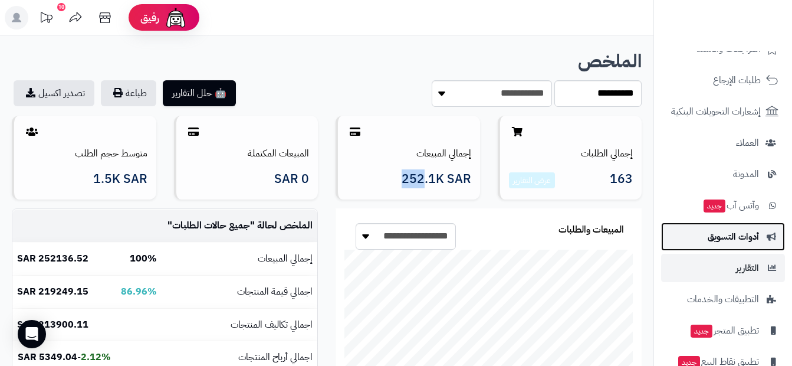
click at [722, 250] on link "أدوات التسويق" at bounding box center [723, 236] width 124 height 28
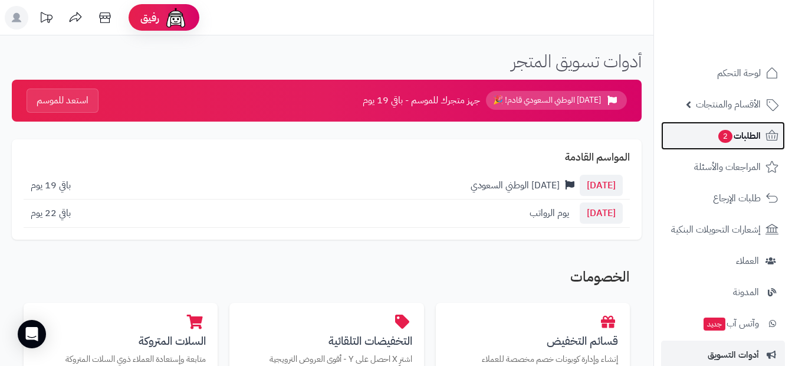
click at [750, 131] on span "الطلبات 2" at bounding box center [739, 135] width 44 height 17
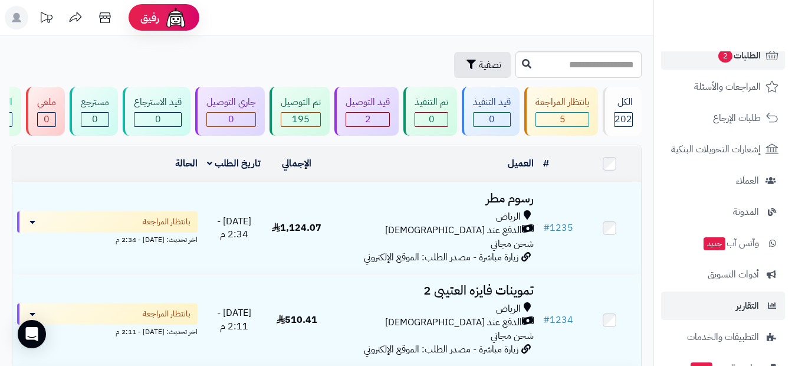
scroll to position [143, 0]
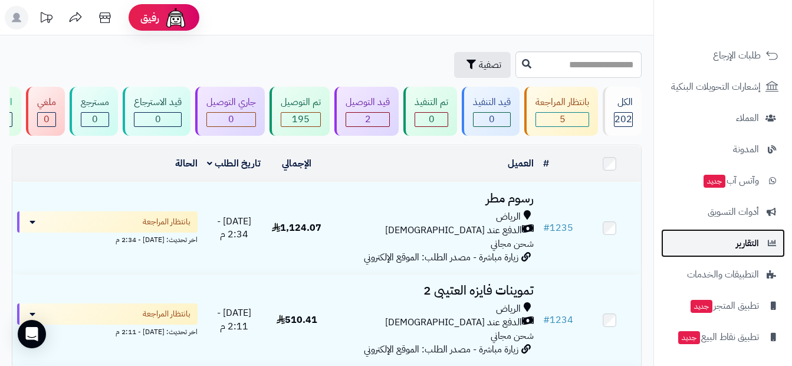
click at [715, 247] on link "التقارير" at bounding box center [723, 243] width 124 height 28
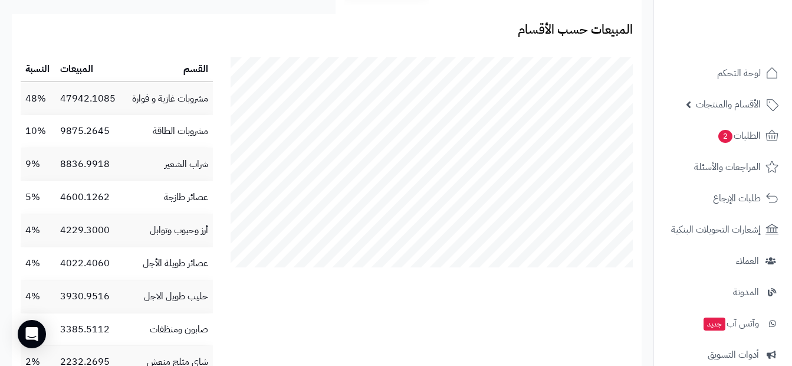
scroll to position [1003, 0]
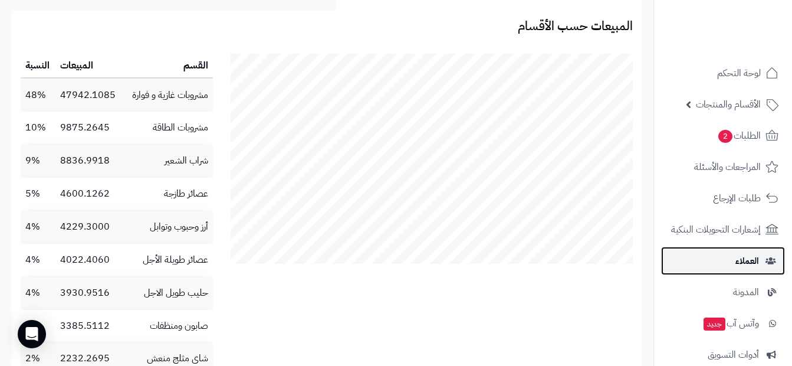
click at [736, 260] on span "العملاء" at bounding box center [748, 260] width 24 height 17
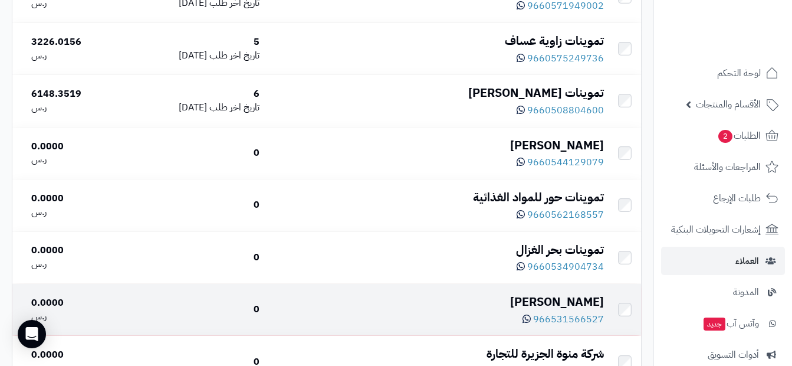
scroll to position [2006, 0]
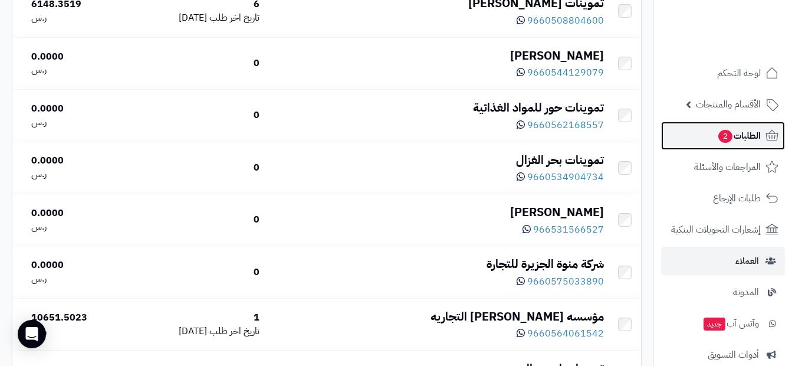
click at [754, 132] on span "الطلبات 2" at bounding box center [739, 135] width 44 height 17
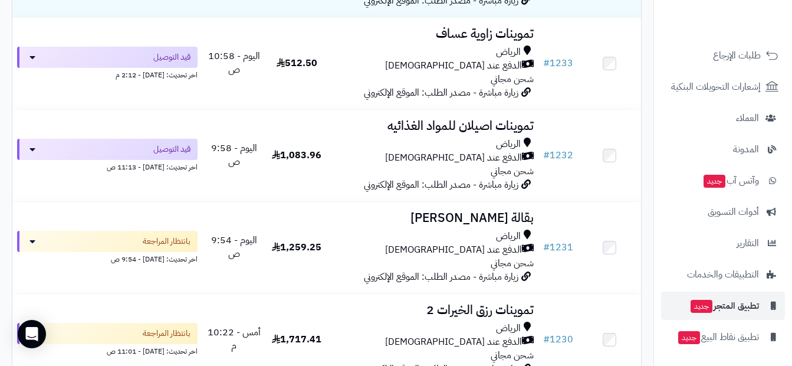
scroll to position [354, 0]
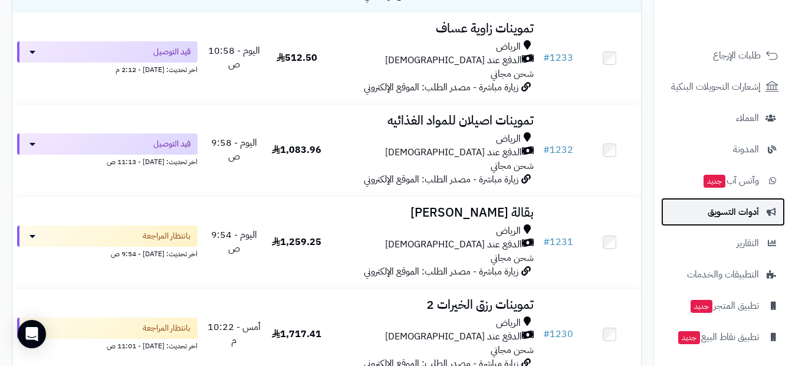
click at [728, 216] on span "أدوات التسويق" at bounding box center [733, 212] width 51 height 17
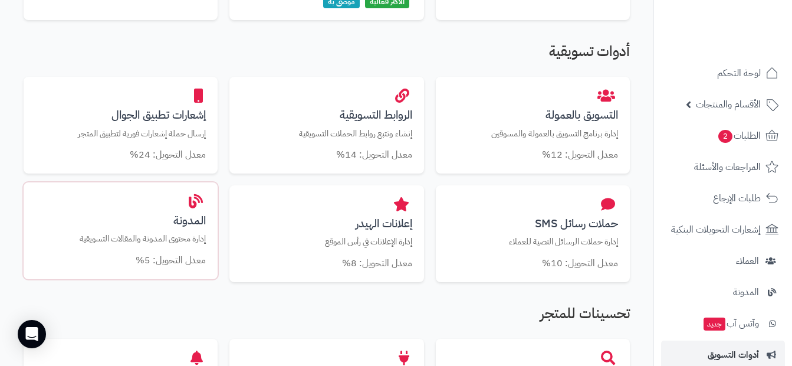
scroll to position [413, 0]
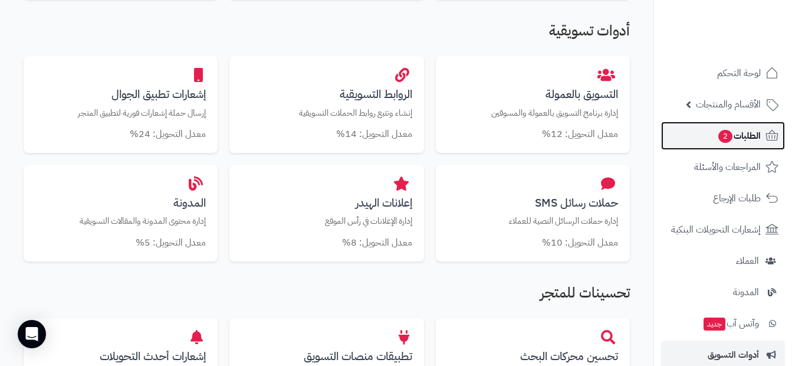
click at [769, 139] on icon at bounding box center [772, 136] width 14 height 14
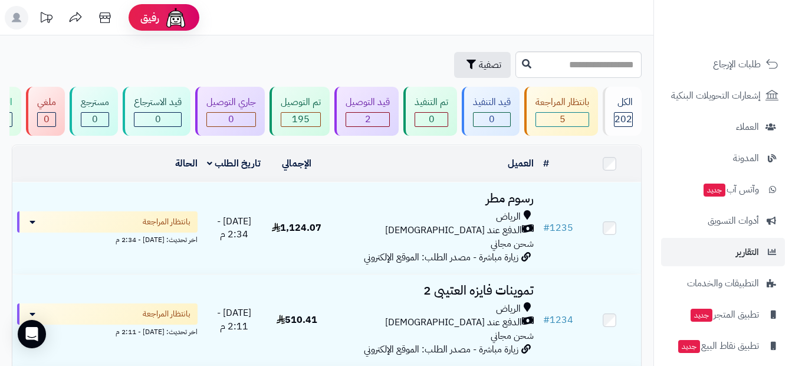
scroll to position [143, 0]
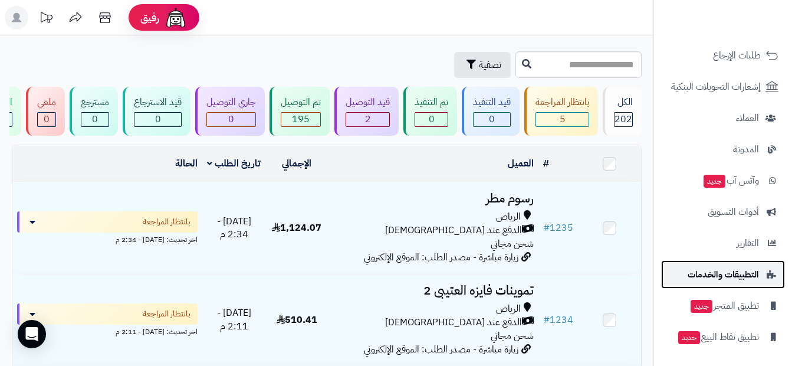
click at [719, 279] on span "التطبيقات والخدمات" at bounding box center [723, 274] width 71 height 17
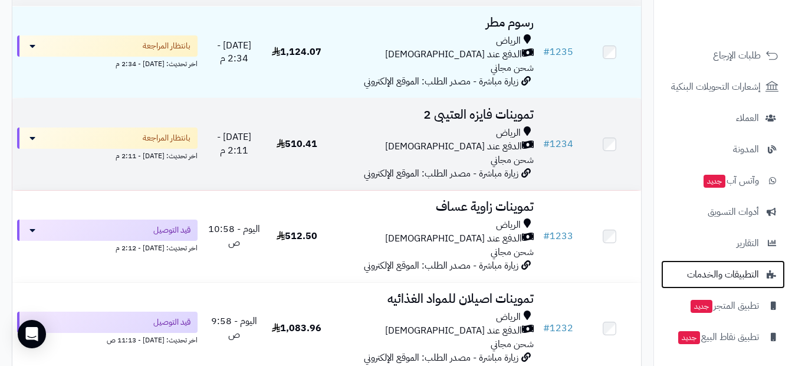
scroll to position [177, 0]
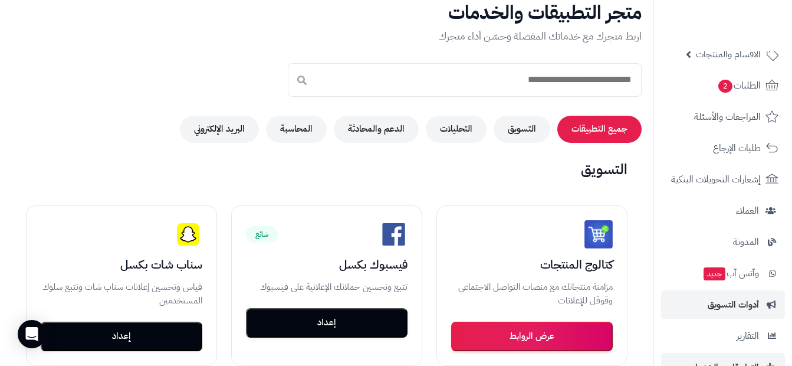
scroll to position [118, 0]
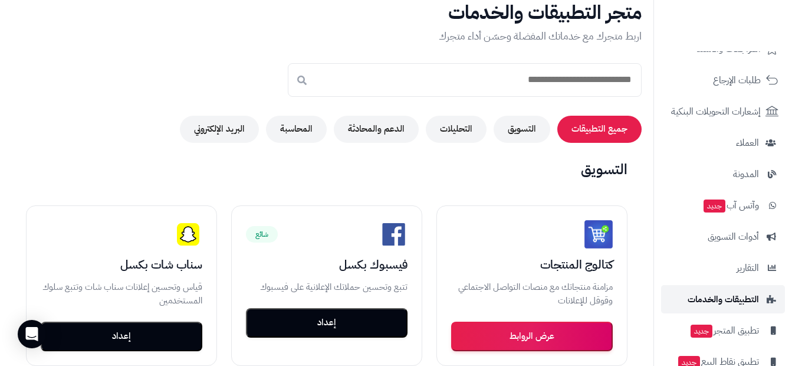
click at [748, 303] on span "التطبيقات والخدمات" at bounding box center [723, 299] width 71 height 17
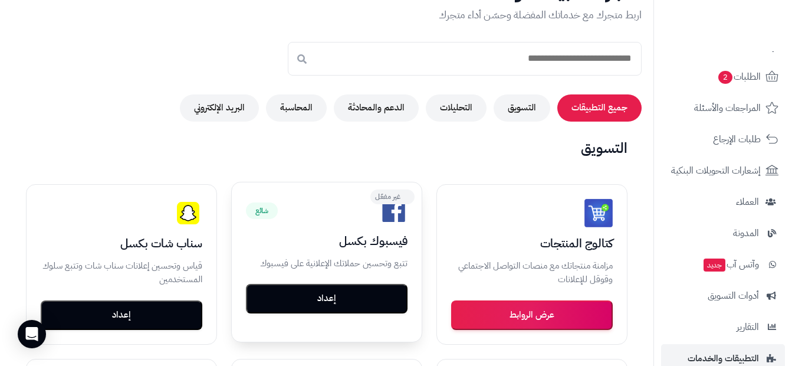
scroll to position [118, 0]
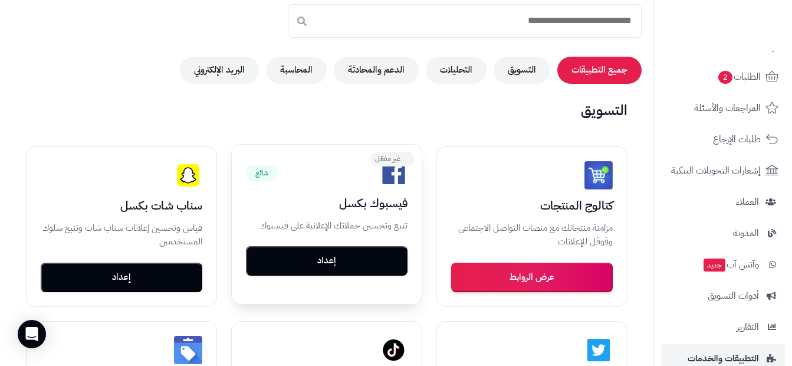
click at [291, 258] on button "إعداد" at bounding box center [327, 260] width 162 height 29
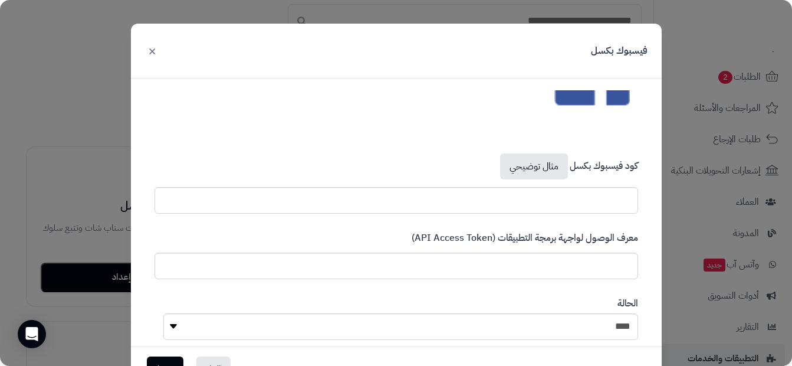
scroll to position [117, 0]
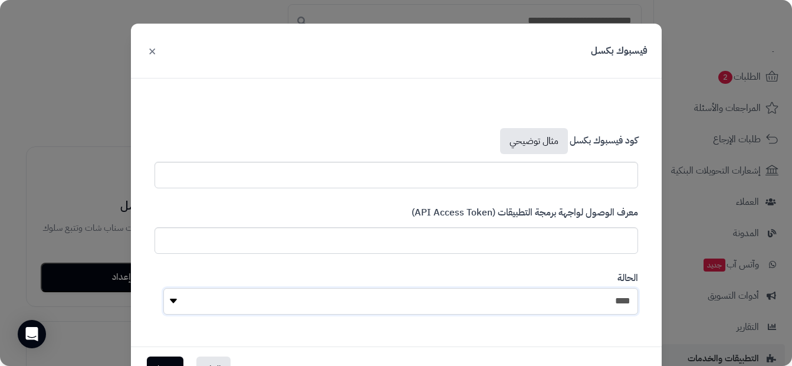
click at [176, 300] on select "**** ****" at bounding box center [400, 301] width 475 height 27
click at [481, 241] on input "text" at bounding box center [397, 240] width 484 height 27
click at [565, 173] on input "text" at bounding box center [397, 175] width 484 height 27
click at [159, 48] on button "×" at bounding box center [152, 50] width 14 height 26
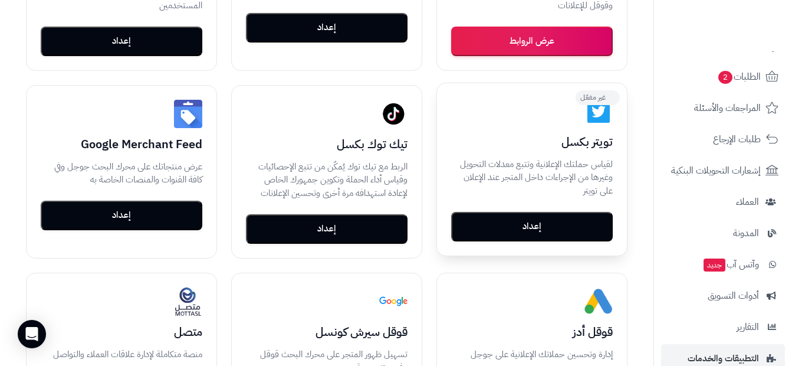
scroll to position [413, 0]
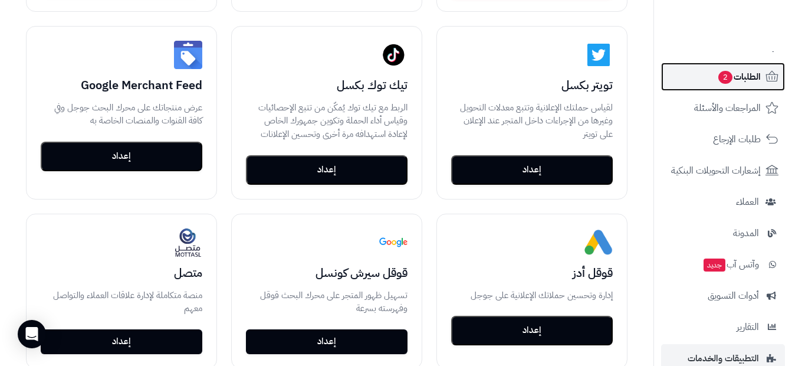
click at [746, 86] on link "الطلبات 2" at bounding box center [723, 77] width 124 height 28
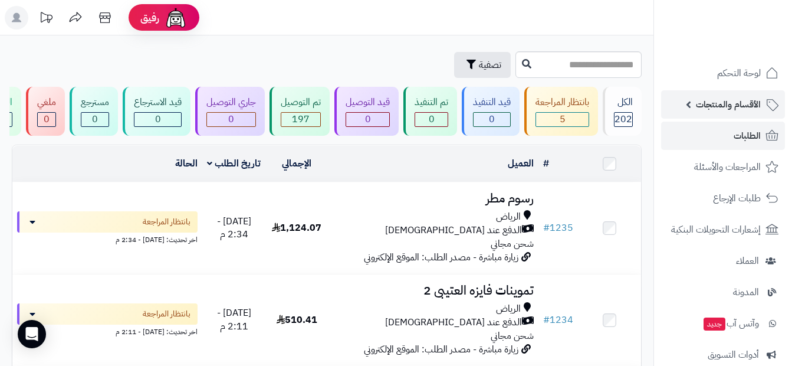
click at [752, 99] on span "الأقسام والمنتجات" at bounding box center [728, 104] width 65 height 17
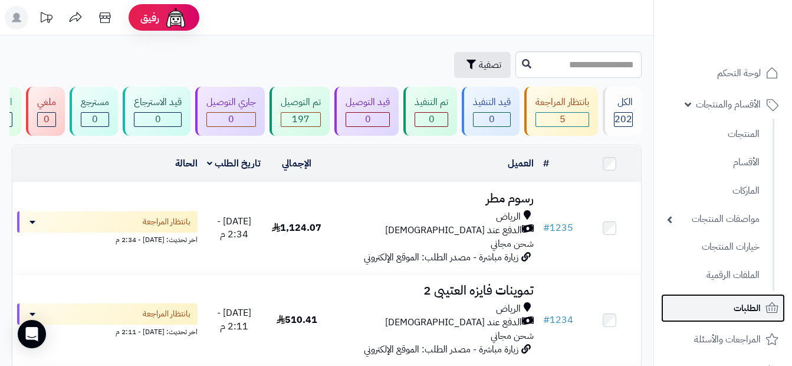
click at [732, 313] on link "الطلبات" at bounding box center [723, 308] width 124 height 28
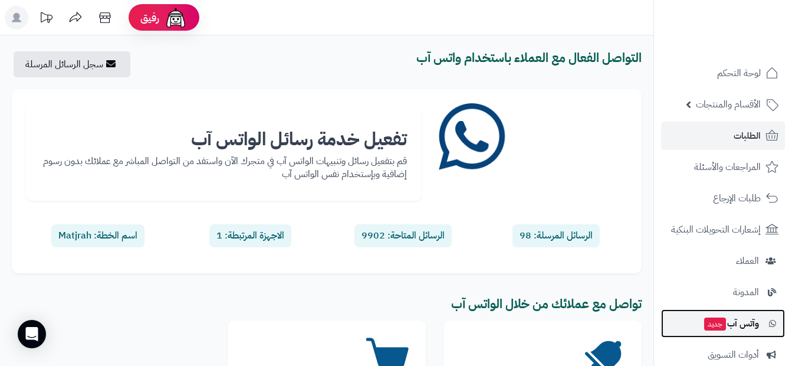
click at [740, 327] on span "وآتس آب جديد" at bounding box center [731, 323] width 56 height 17
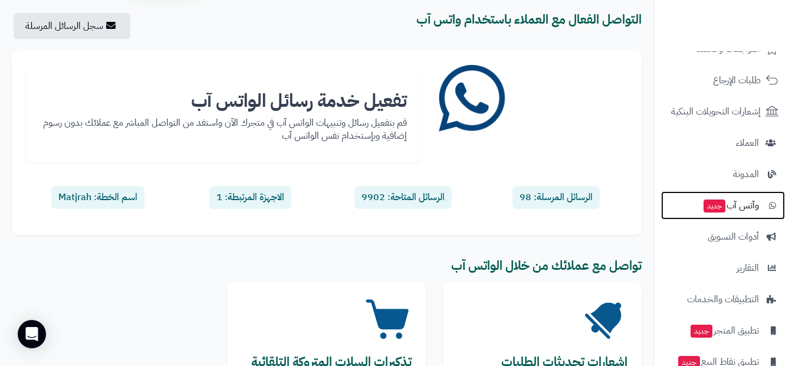
scroll to position [59, 0]
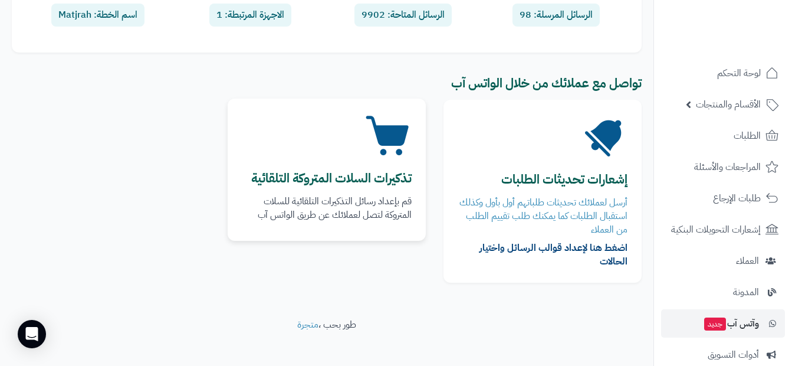
scroll to position [232, 0]
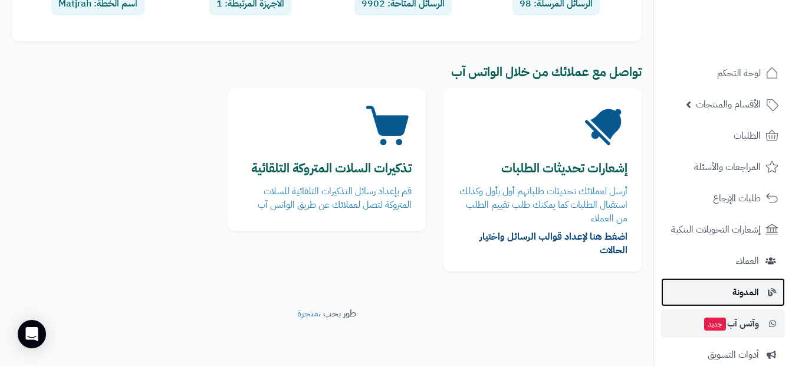
click at [735, 297] on span "المدونة" at bounding box center [746, 292] width 27 height 17
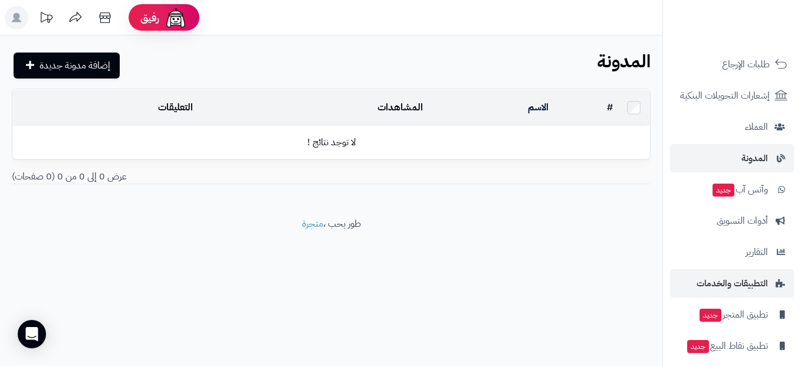
scroll to position [143, 0]
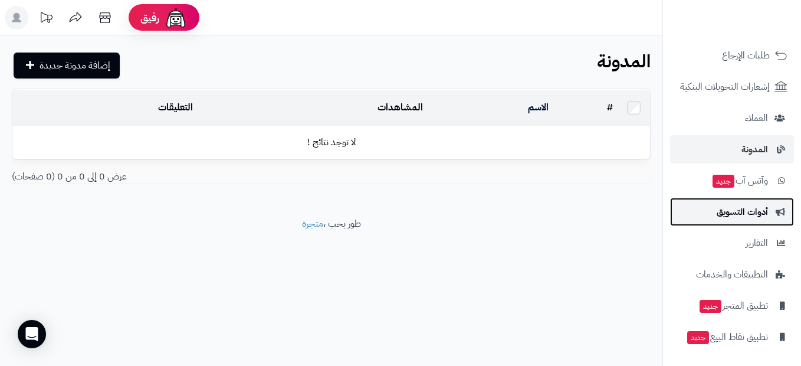
click at [740, 218] on span "أدوات التسويق" at bounding box center [742, 212] width 51 height 17
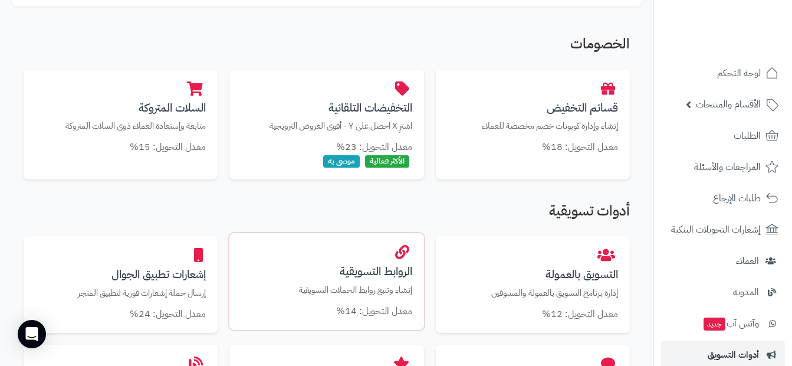
scroll to position [236, 0]
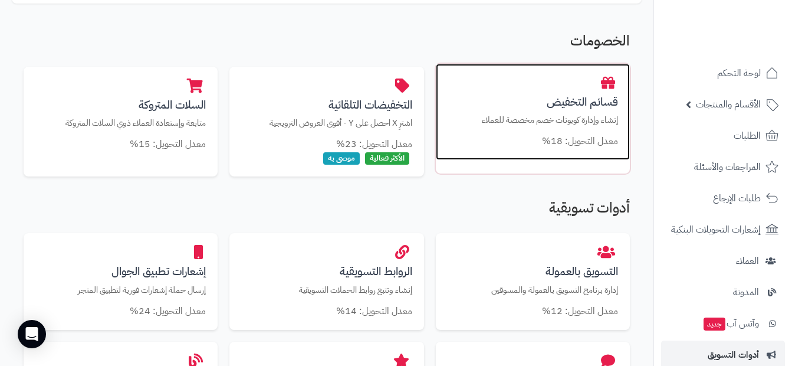
click at [607, 148] on small "معدل التحويل: 18%" at bounding box center [580, 141] width 76 height 14
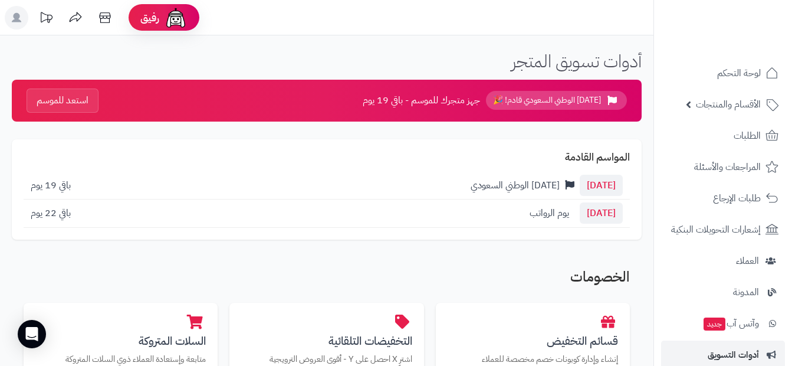
scroll to position [236, 0]
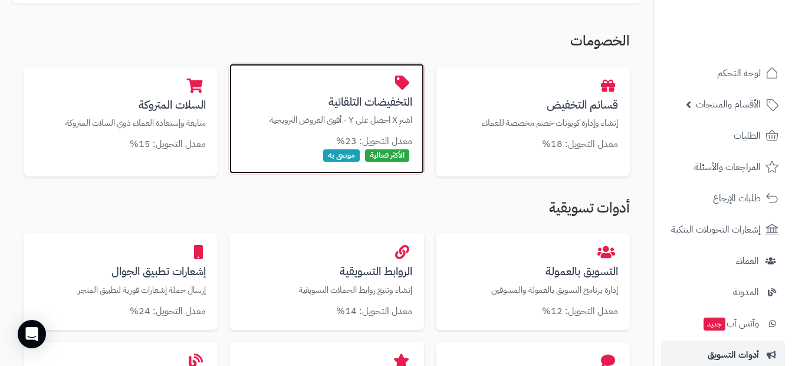
click at [373, 121] on p "اشترِ X احصل على Y - أقوى العروض الترويجية" at bounding box center [326, 120] width 170 height 12
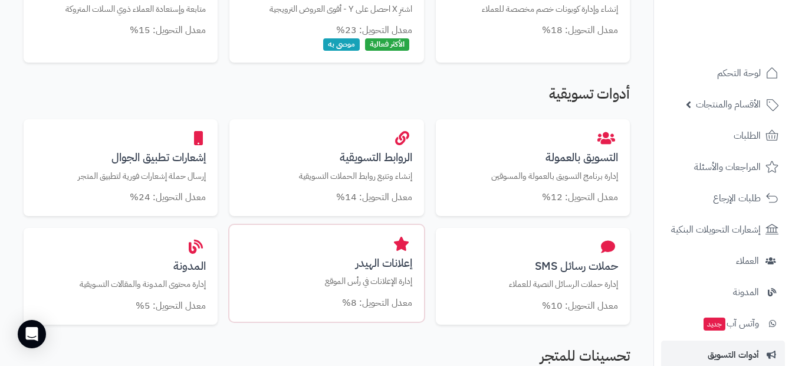
scroll to position [354, 0]
